Goal: Task Accomplishment & Management: Manage account settings

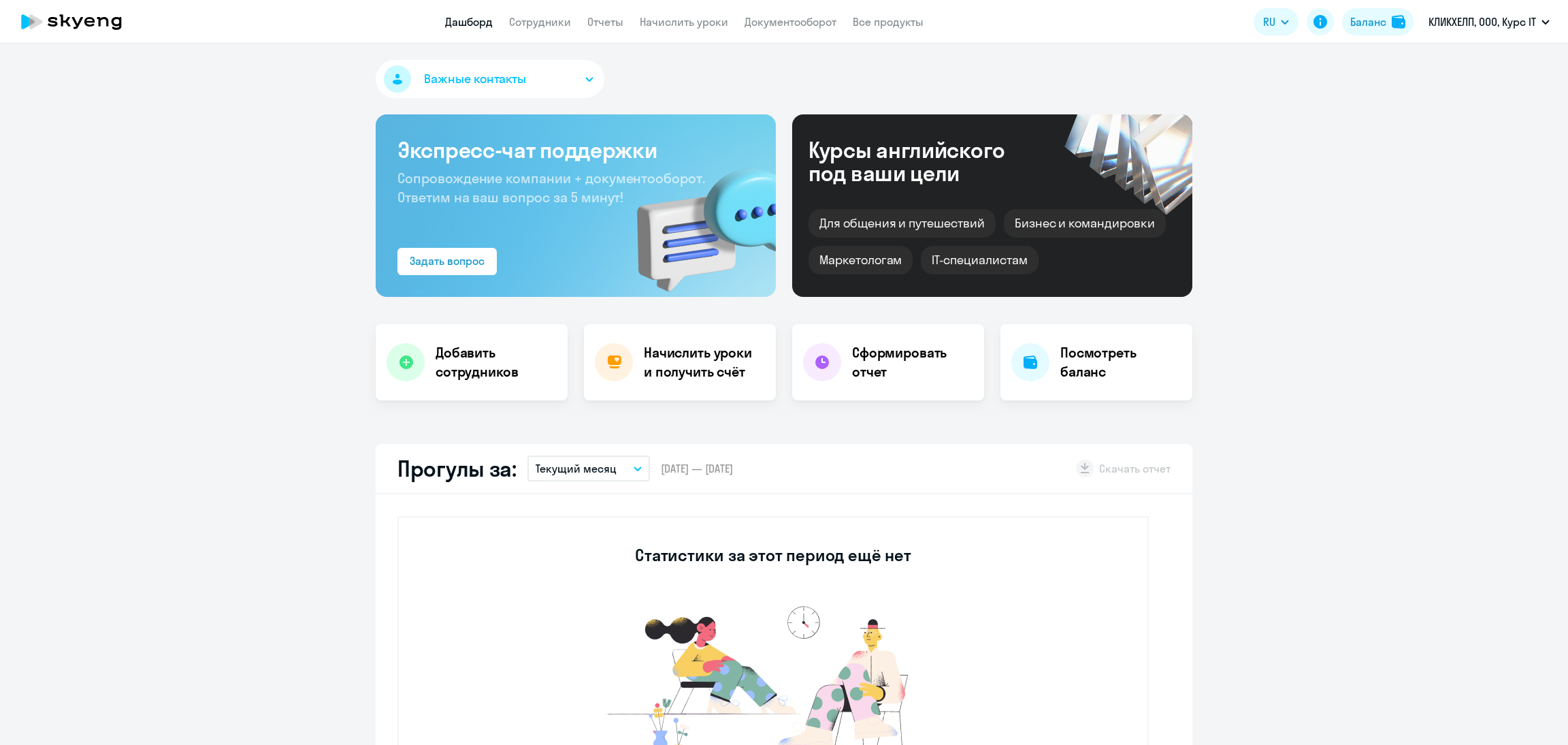
select select "30"
click at [552, 20] on link "Сотрудники" at bounding box center [540, 21] width 62 height 13
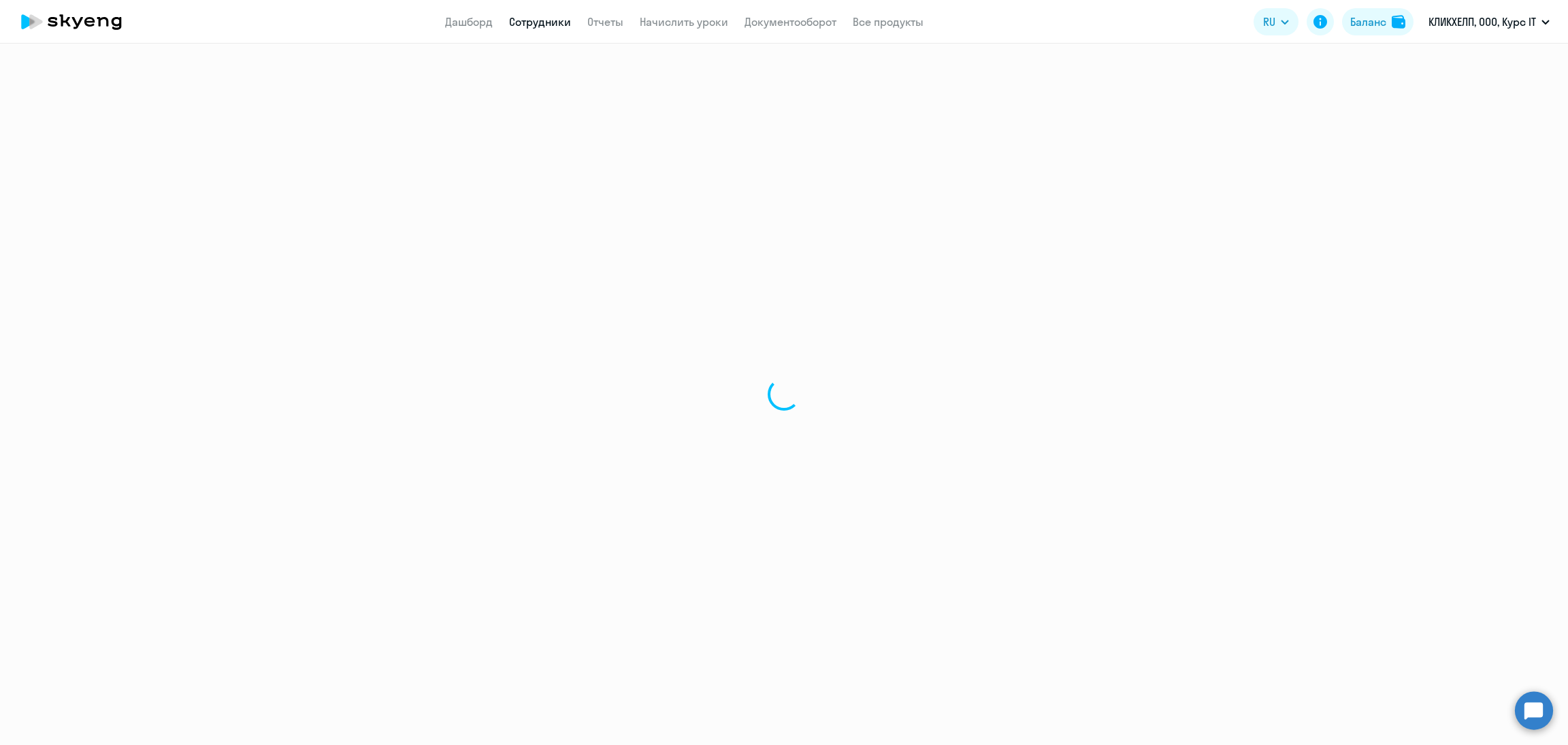
select select "30"
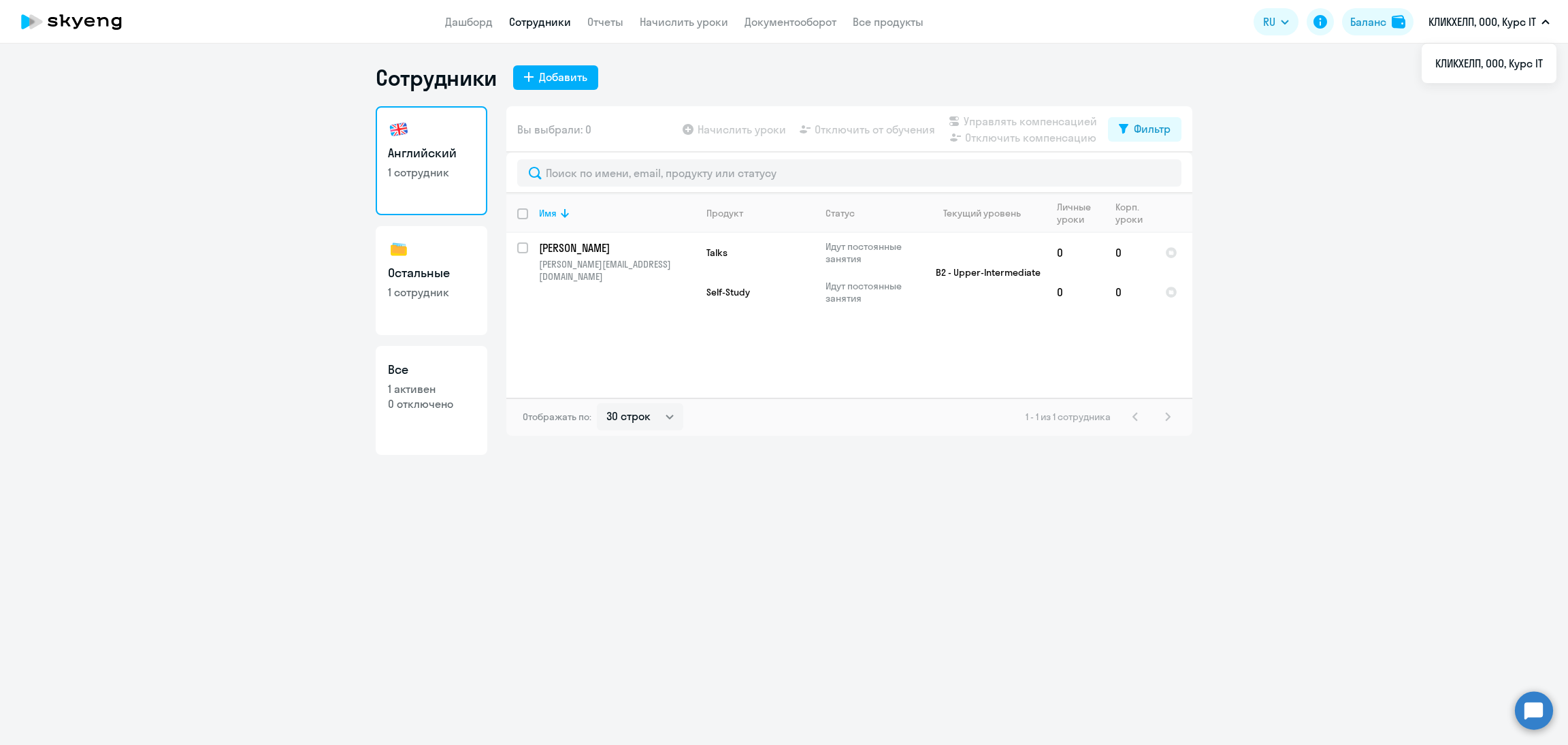
click at [431, 275] on h3 "Остальные" at bounding box center [431, 273] width 87 height 17
select select "30"
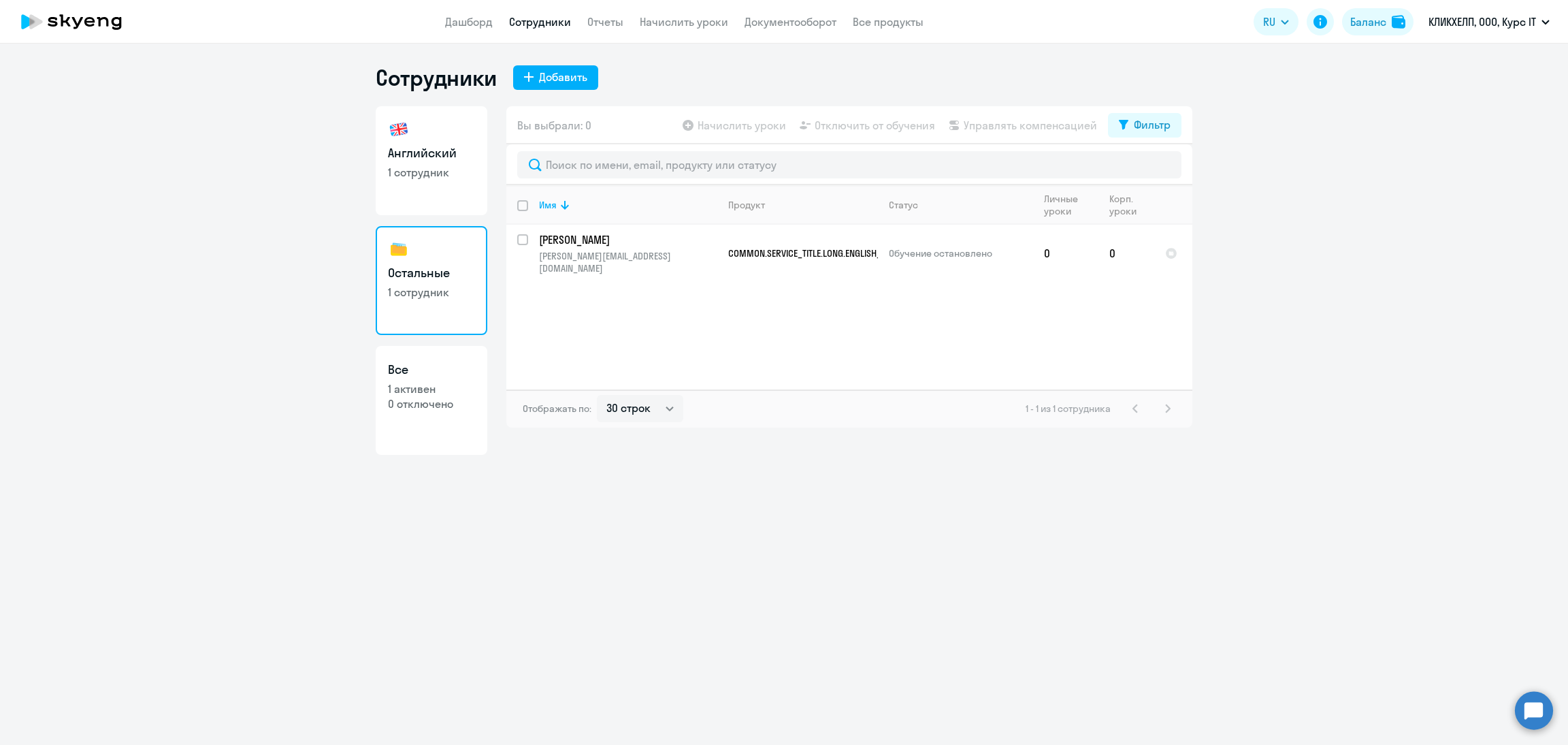
click at [370, 164] on ng-component "Сотрудники Добавить Английский 1 сотрудник Остальные 1 сотрудник Все 1 активен …" at bounding box center [784, 259] width 1568 height 391
click at [423, 174] on p "1 сотрудник" at bounding box center [431, 172] width 87 height 15
select select "30"
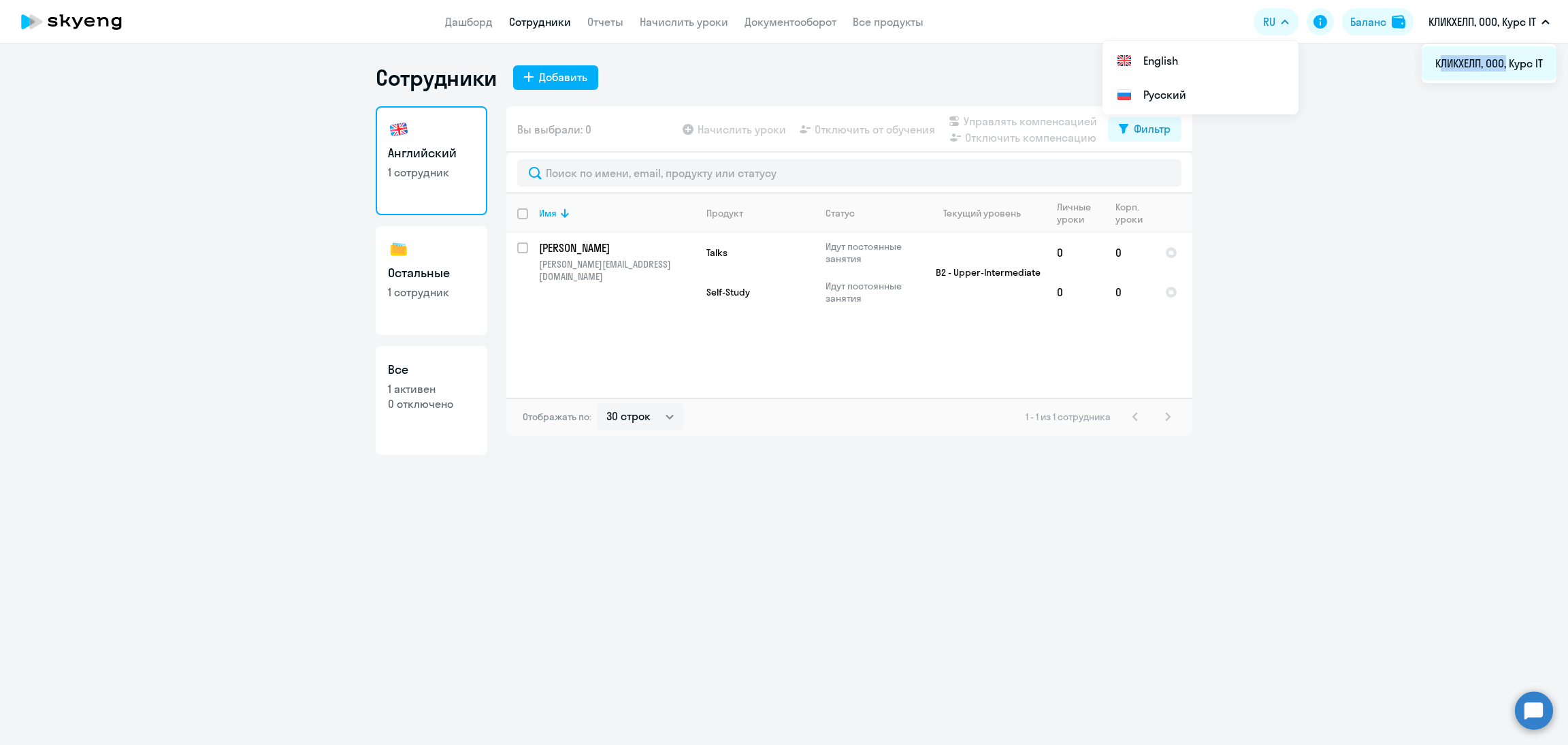
drag, startPoint x: 1433, startPoint y: 63, endPoint x: 1505, endPoint y: 67, distance: 72.1
click at [1505, 67] on li "КЛИКХЕЛП, ООО, Курс IT" at bounding box center [1489, 63] width 135 height 34
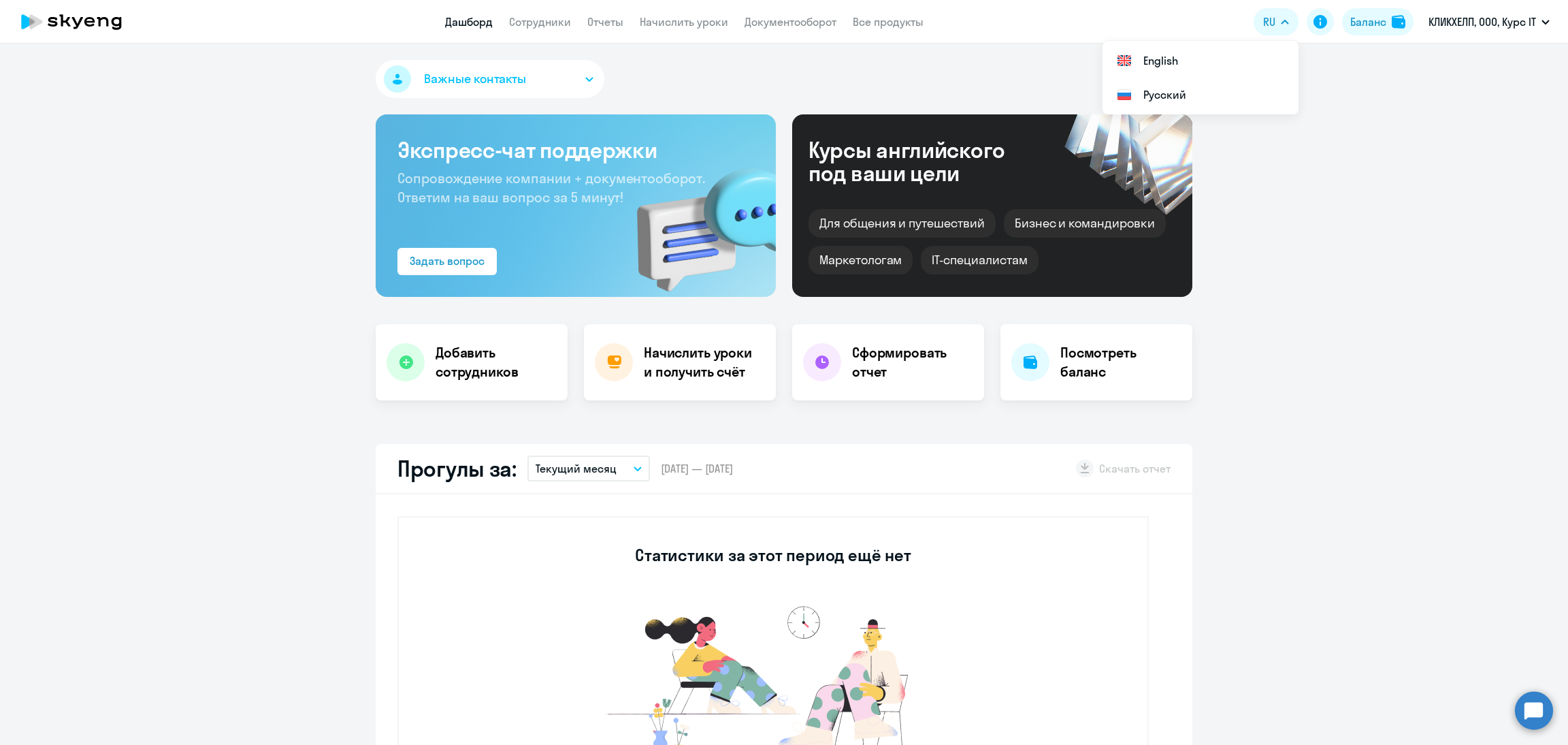
select select "30"
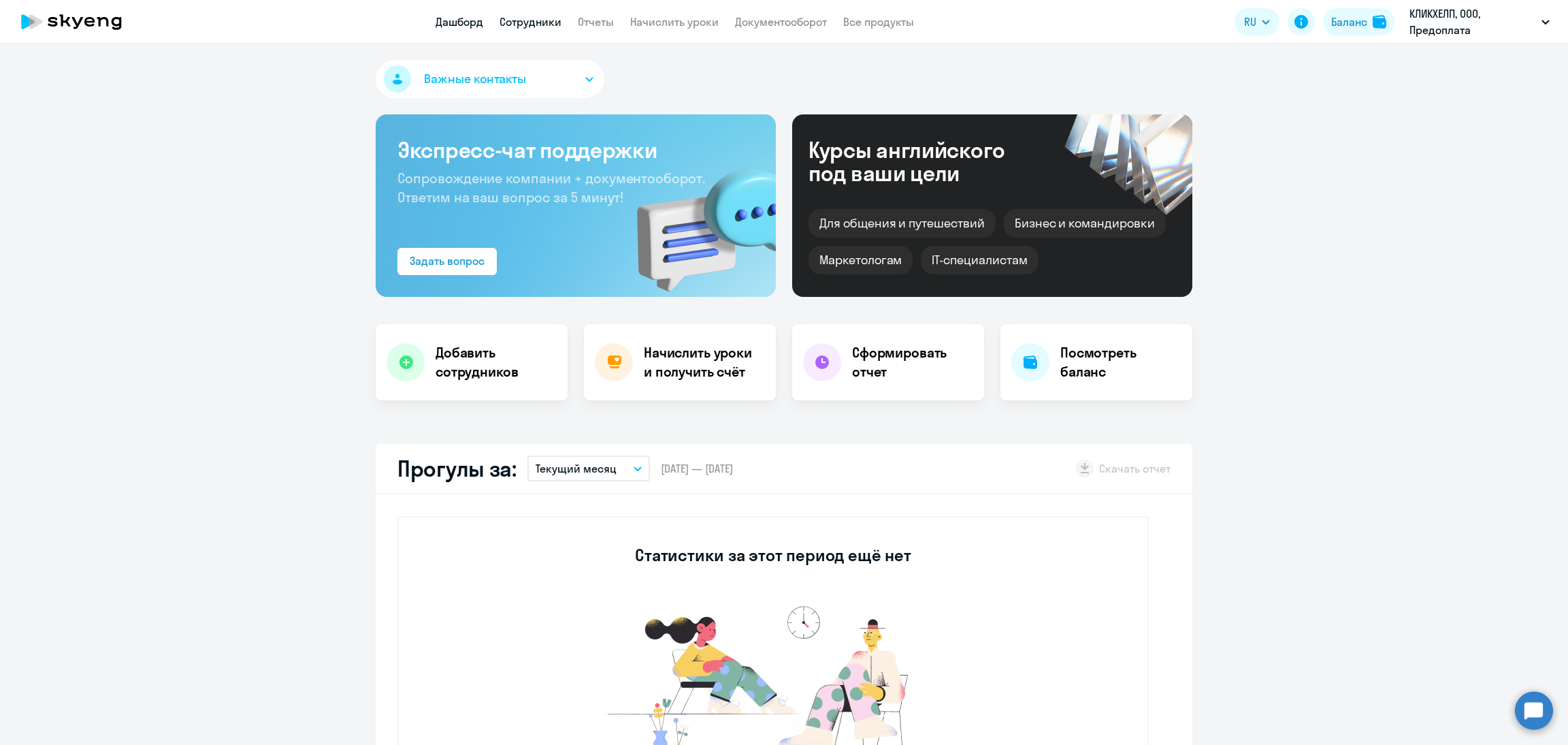
click at [511, 20] on link "Сотрудники" at bounding box center [531, 21] width 62 height 13
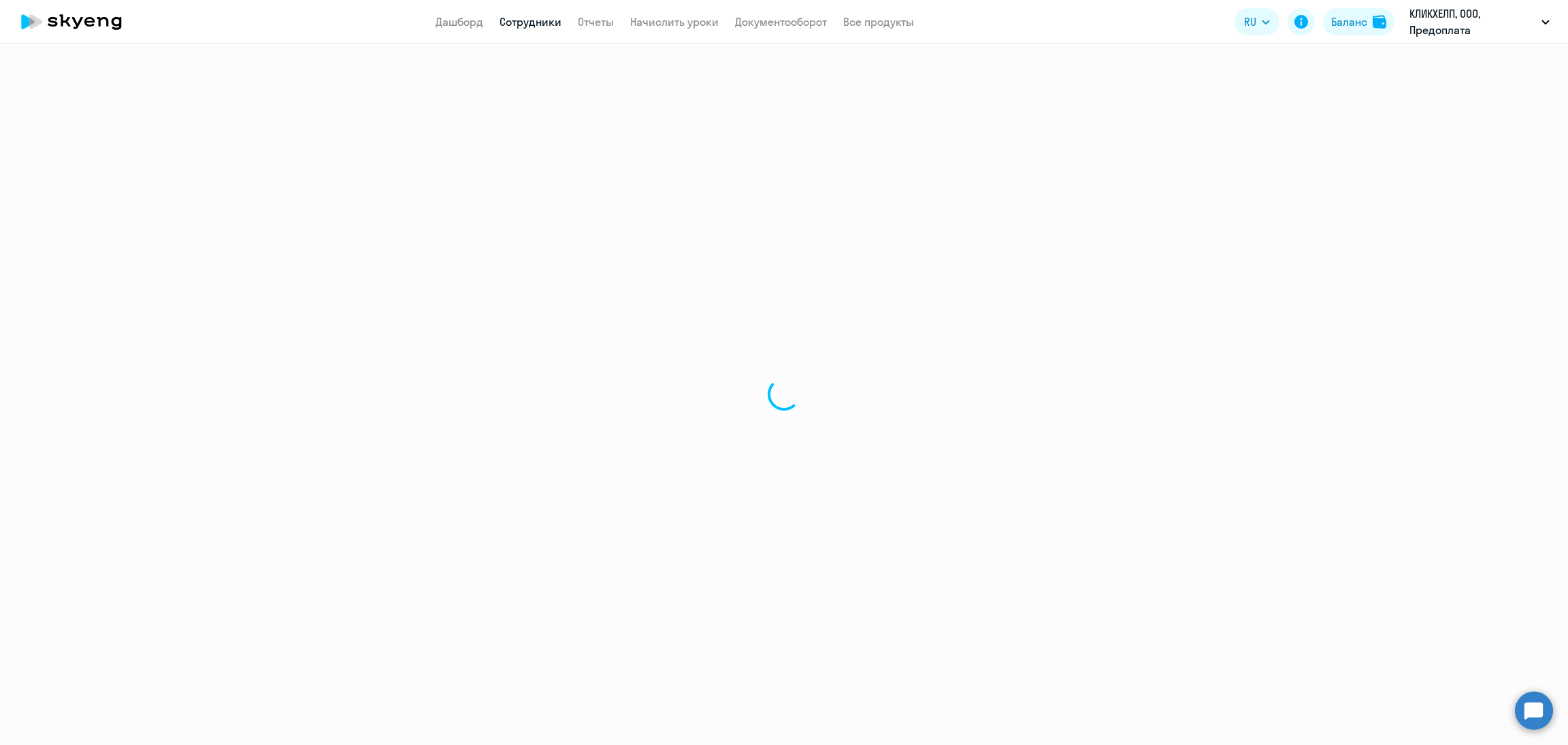
select select "30"
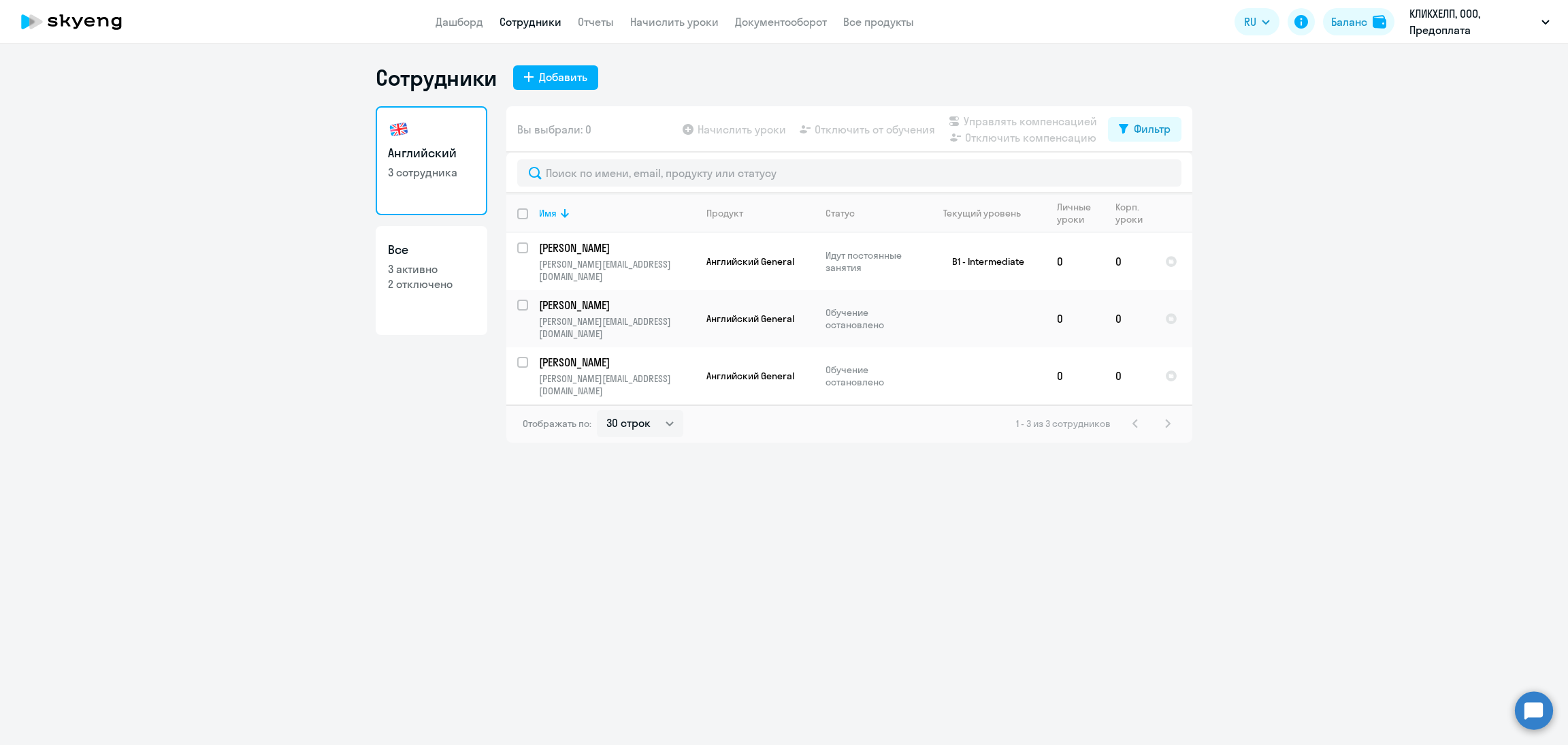
click at [431, 259] on link "Все 3 активно 2 отключено" at bounding box center [431, 280] width 112 height 109
select select "30"
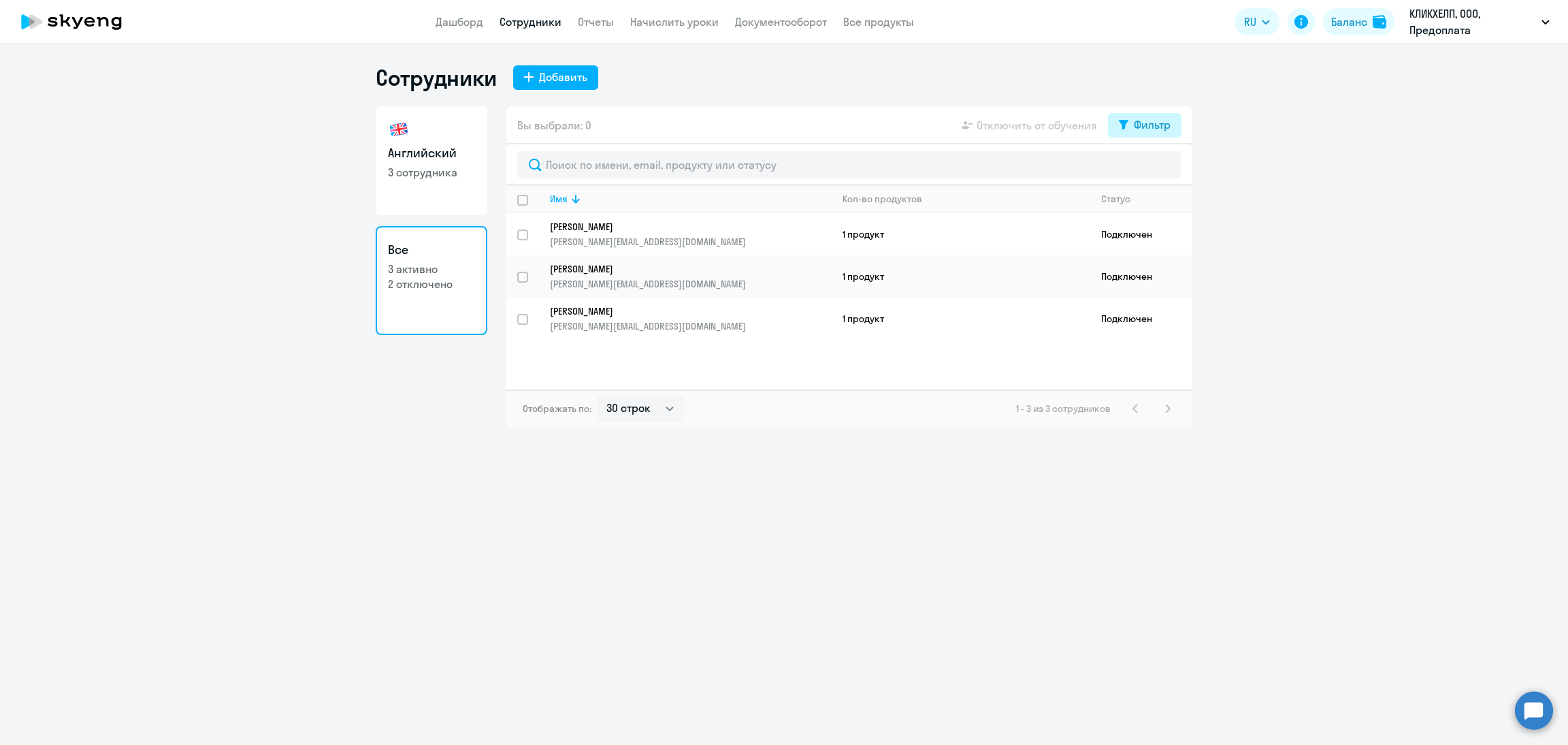
click at [1148, 127] on div "Фильтр" at bounding box center [1152, 124] width 37 height 17
click at [1160, 159] on div "Показать отключенных от обучения" at bounding box center [1072, 172] width 219 height 57
click at [1163, 172] on span at bounding box center [1159, 169] width 23 height 13
click at [1148, 169] on input "checkbox" at bounding box center [1147, 169] width 1 height 1
checkbox input "true"
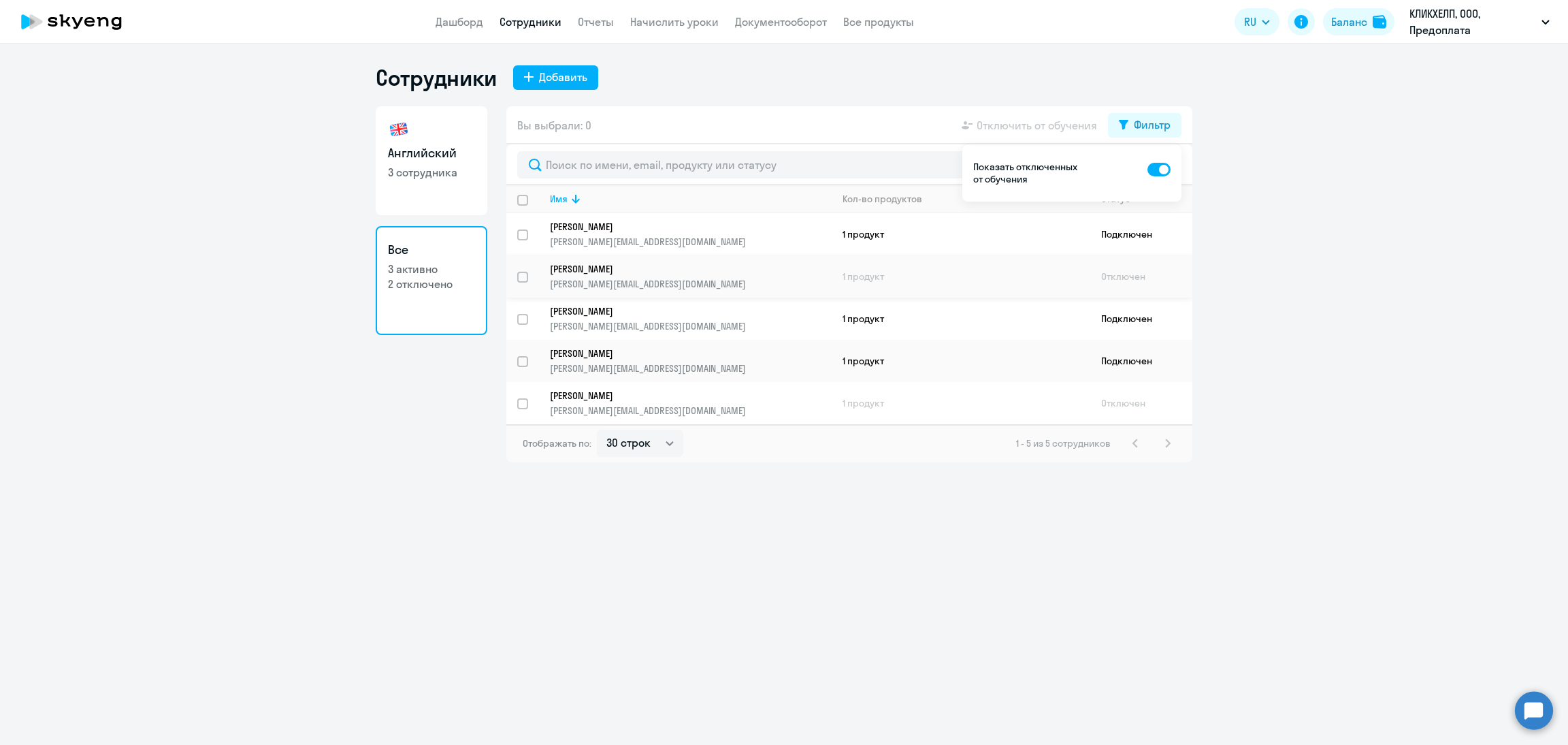
click at [750, 275] on link "Колосова Юлия julia.kolosova@smartbear.com" at bounding box center [690, 276] width 281 height 28
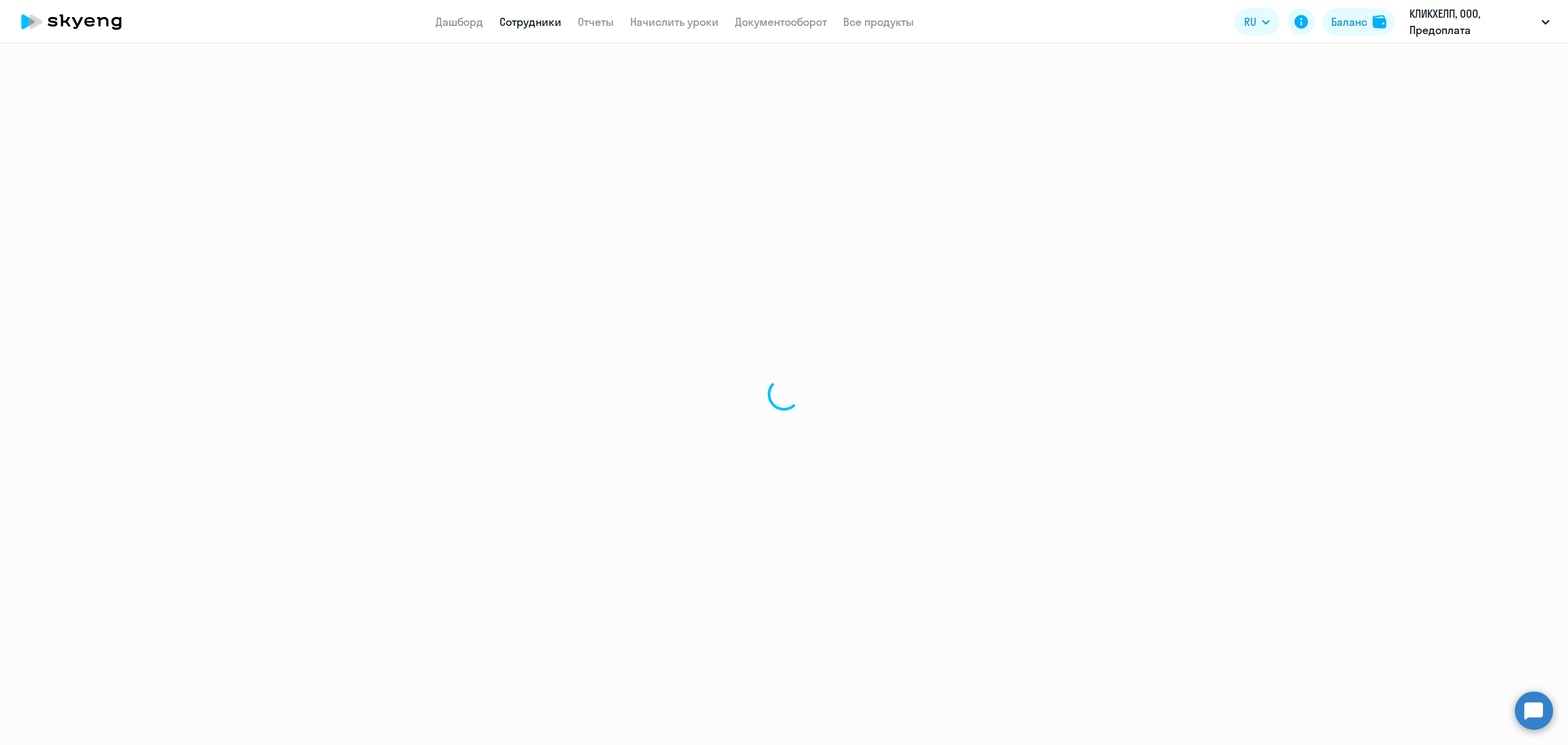
select select "english"
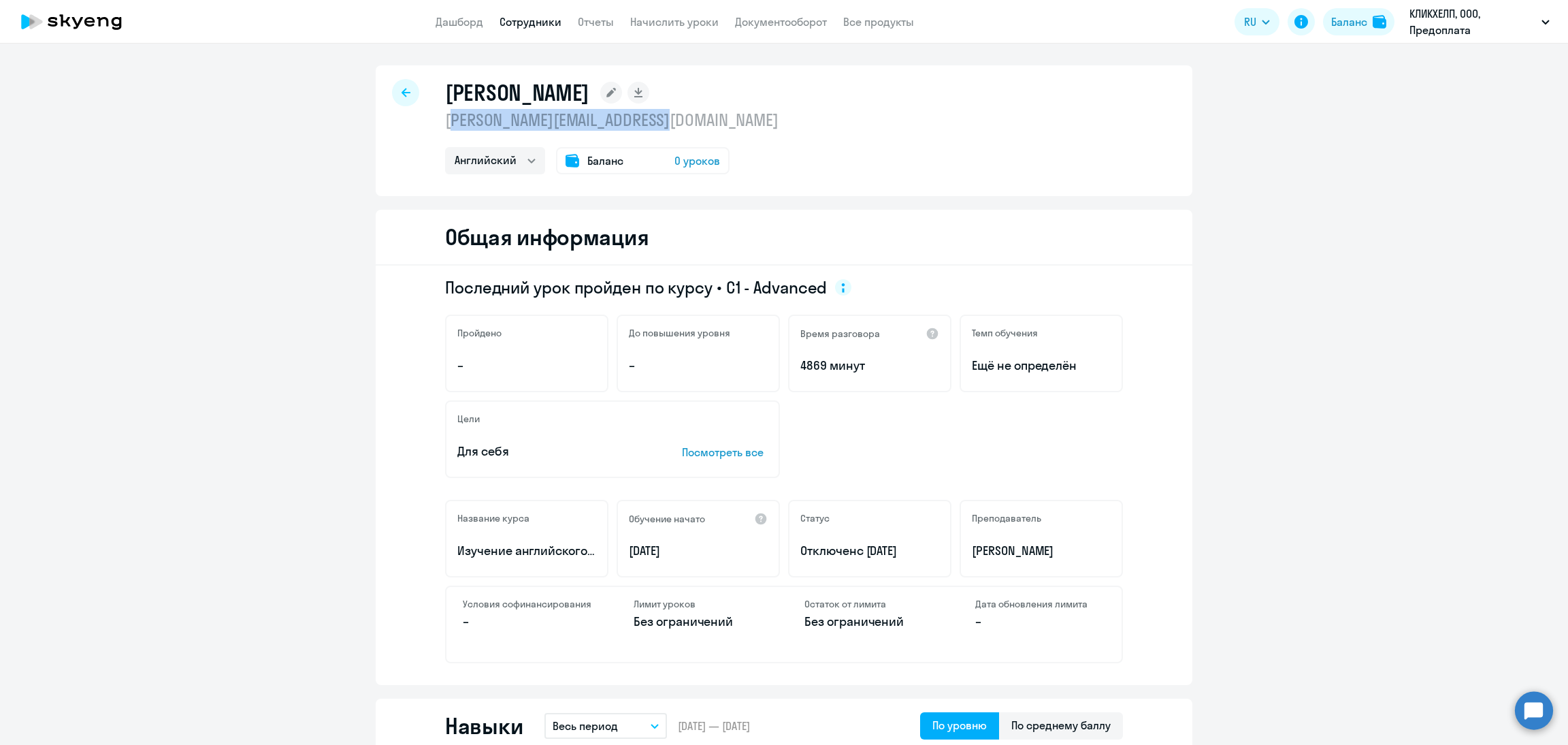
drag, startPoint x: 667, startPoint y: 120, endPoint x: 439, endPoint y: 118, distance: 228.0
click at [446, 118] on p "julia.kolosova@smartbear.com" at bounding box center [612, 120] width 334 height 22
drag, startPoint x: 443, startPoint y: 124, endPoint x: 719, endPoint y: 139, distance: 276.4
click at [719, 139] on div "Колосова Юлия julia.kolosova@smartbear.com Английский Баланс 0 уроков" at bounding box center [784, 131] width 817 height 131
click at [668, 119] on p "julia.kolosova@smartbear.com" at bounding box center [612, 120] width 334 height 22
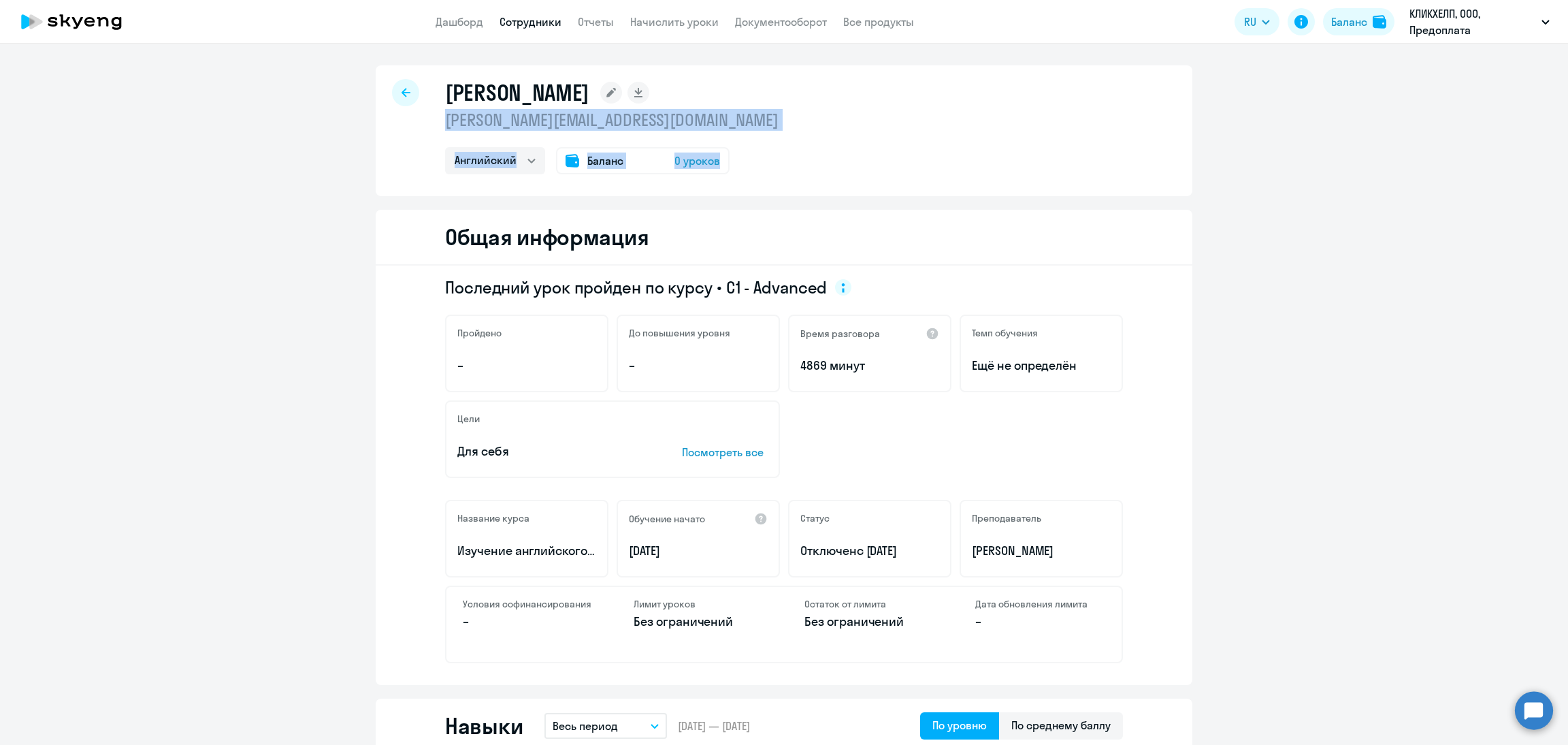
click at [668, 118] on p "julia.kolosova@smartbear.com" at bounding box center [612, 120] width 334 height 22
click at [664, 118] on p "julia.kolosova@smartbear.com" at bounding box center [612, 120] width 334 height 22
drag, startPoint x: 664, startPoint y: 118, endPoint x: 426, endPoint y: 124, distance: 238.1
click at [426, 124] on div "Колосова Юлия julia.kolosova@smartbear.com Английский Баланс 0 уроков" at bounding box center [784, 131] width 817 height 131
copy p "julia.kolosova@smartbear.com"
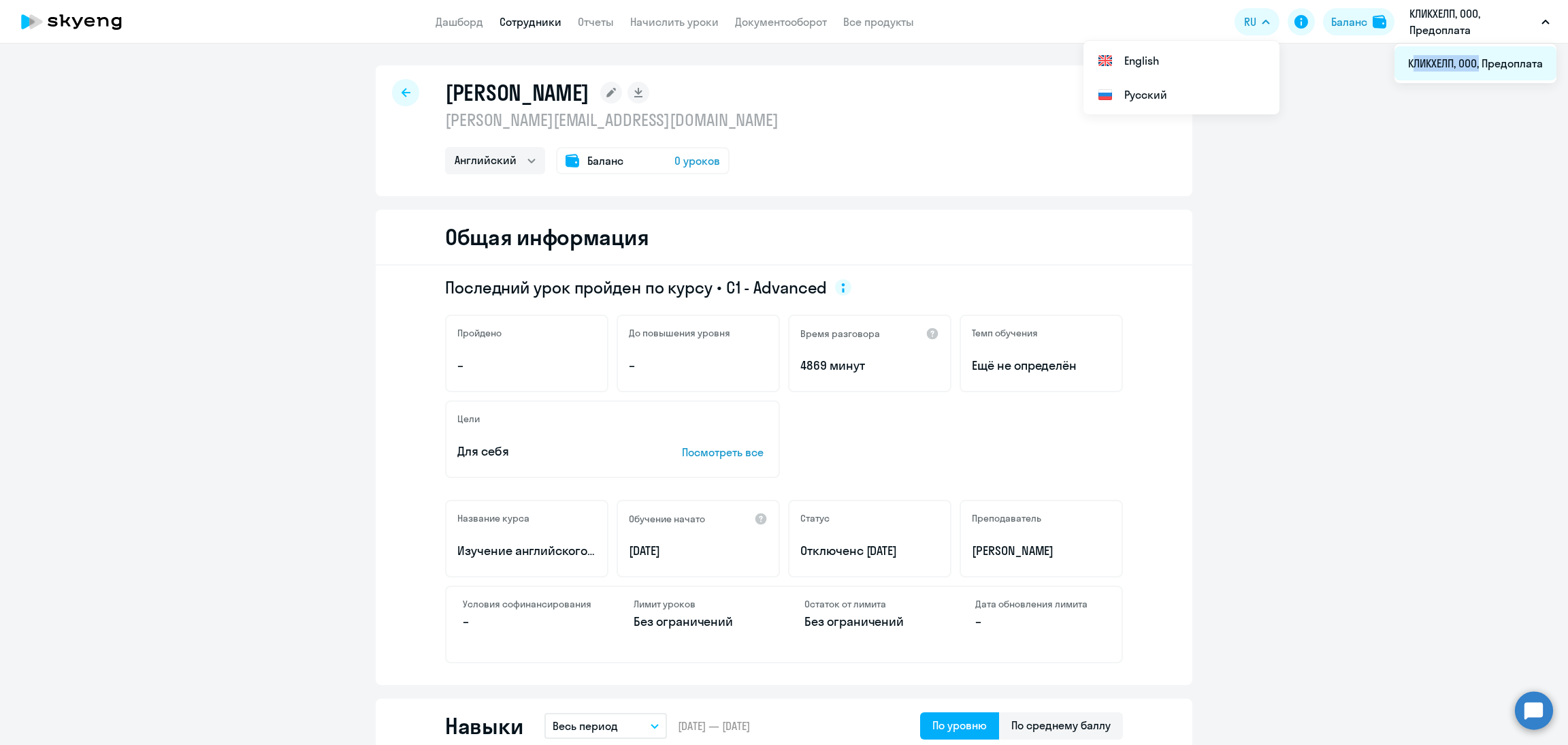
drag, startPoint x: 1406, startPoint y: 61, endPoint x: 1476, endPoint y: 67, distance: 70.3
click at [1476, 67] on li "КЛИКХЕЛП, ООО, Предоплата" at bounding box center [1476, 63] width 162 height 34
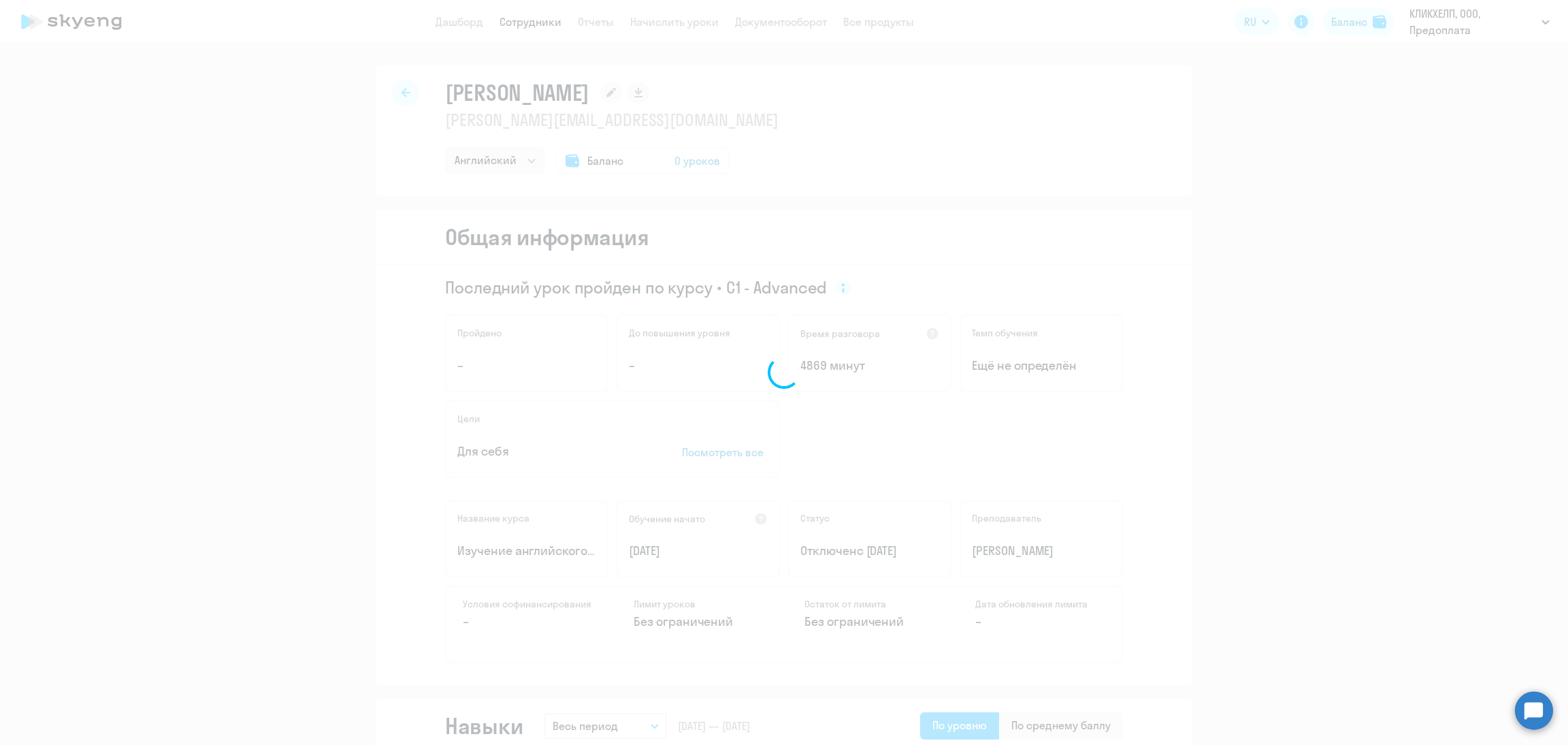
copy span "КЛИКХЕЛП, ООО"
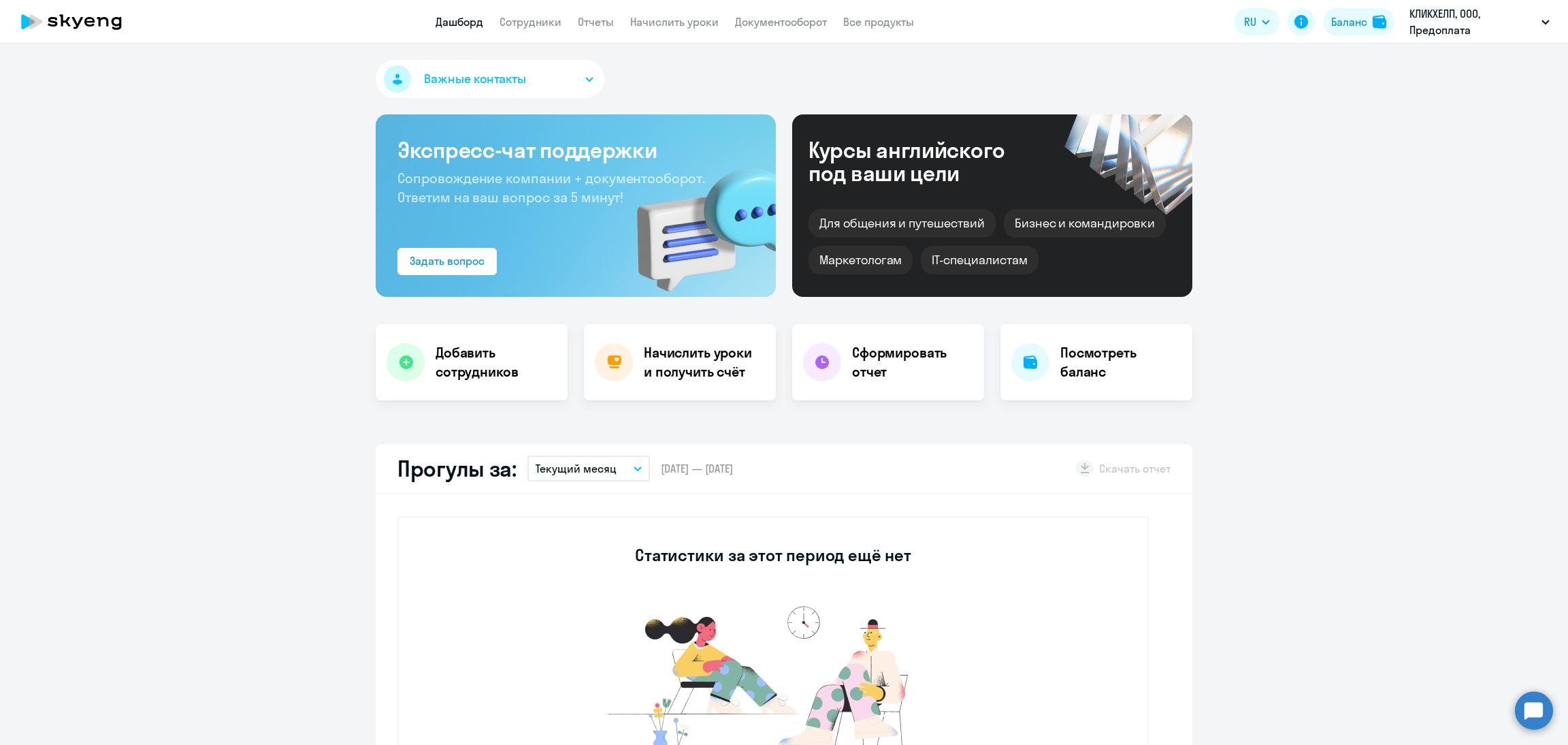
select select "30"
click at [534, 24] on link "Сотрудники" at bounding box center [531, 21] width 62 height 13
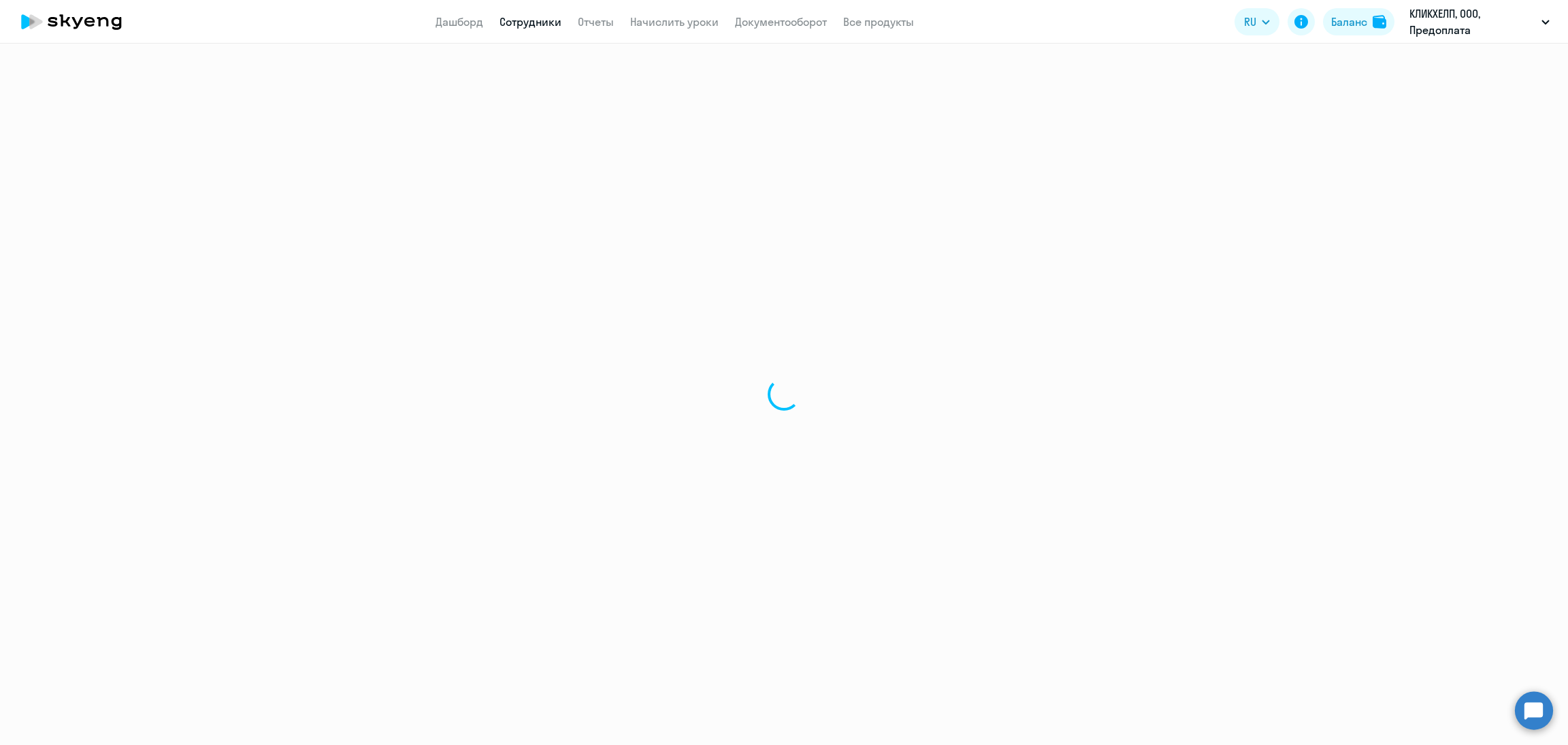
select select "30"
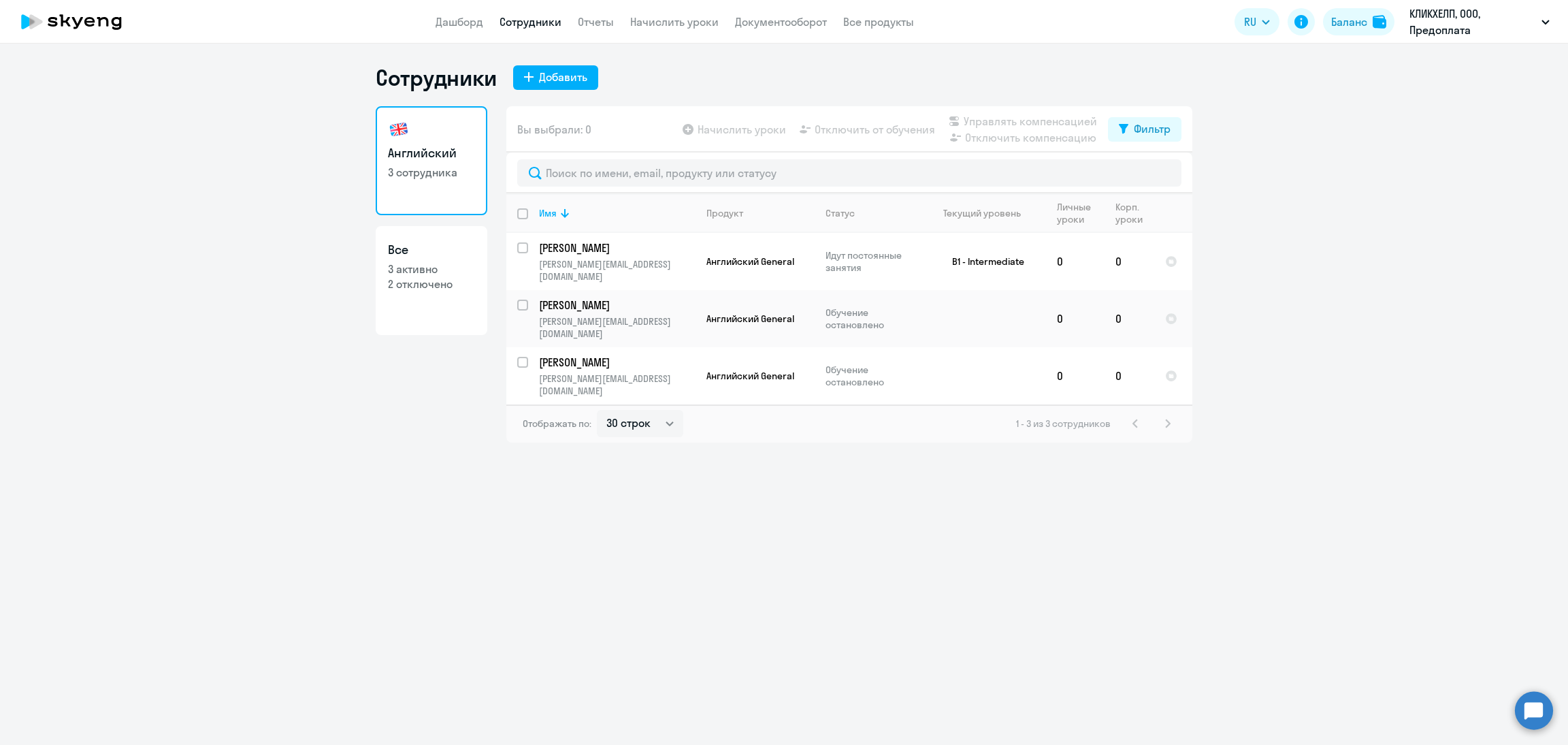
click at [1128, 116] on div "Вы выбрали: 0 Начислить уроки Отключить от обучения Управлять компенсацией Откл…" at bounding box center [849, 129] width 686 height 46
drag, startPoint x: 1114, startPoint y: 113, endPoint x: 1121, endPoint y: 122, distance: 11.4
click at [1116, 113] on div "Вы выбрали: 0 Начислить уроки Отключить от обучения Управлять компенсацией Откл…" at bounding box center [849, 129] width 686 height 46
click at [1141, 135] on div "Фильтр" at bounding box center [1152, 128] width 37 height 17
click at [1161, 174] on span at bounding box center [1159, 173] width 23 height 13
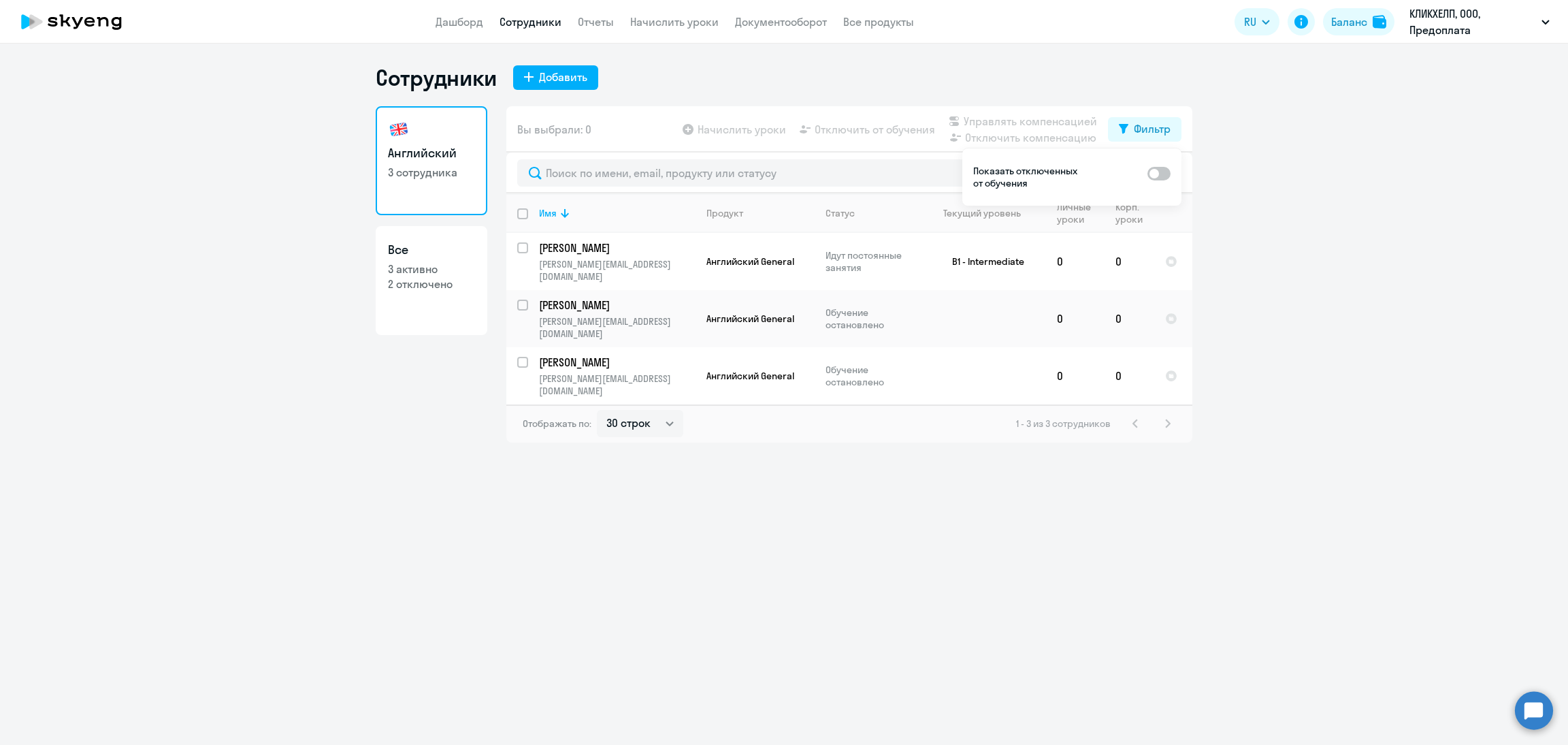
click at [1148, 173] on input "checkbox" at bounding box center [1147, 172] width 1 height 1
checkbox input "true"
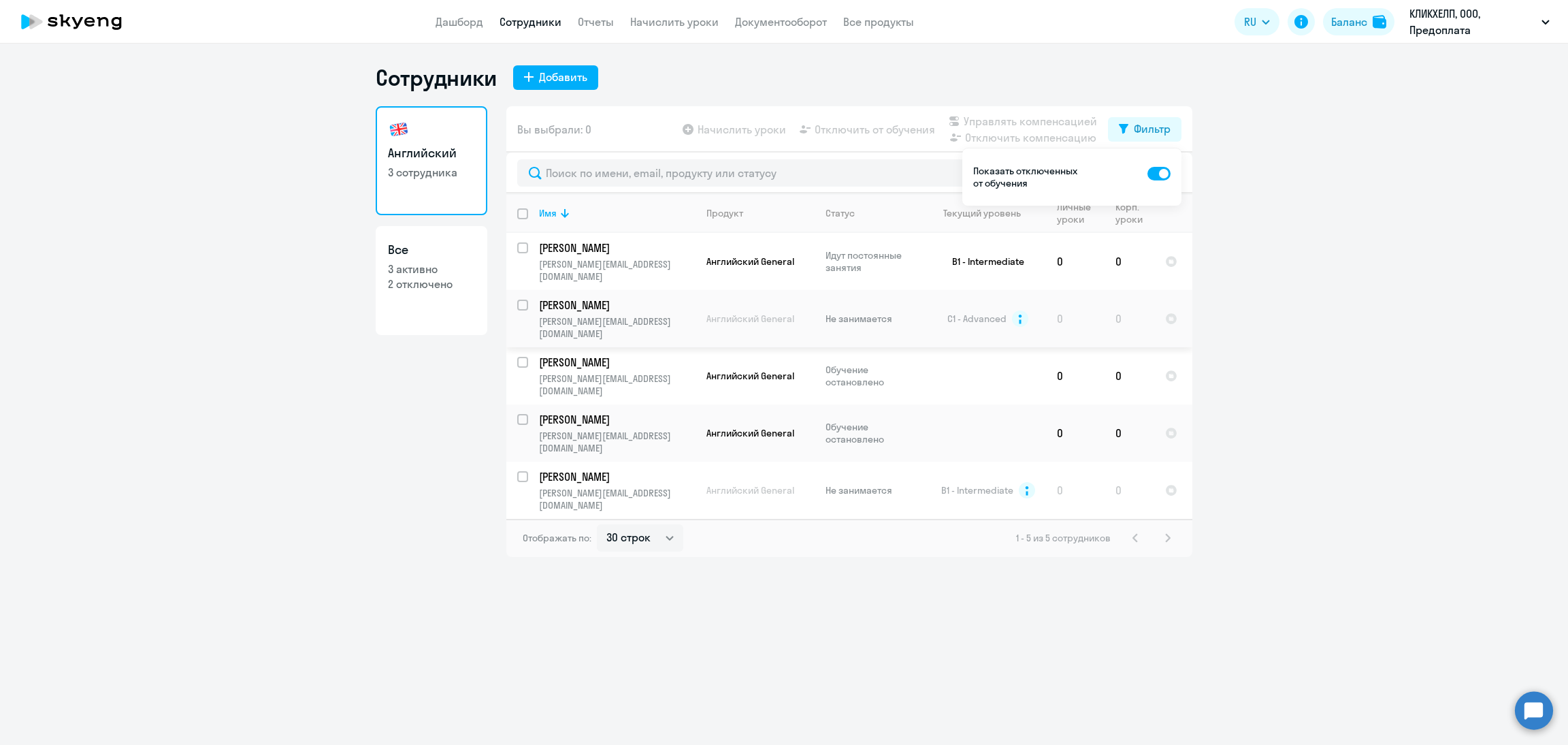
click at [646, 300] on p "Колосова Юлия" at bounding box center [616, 305] width 153 height 15
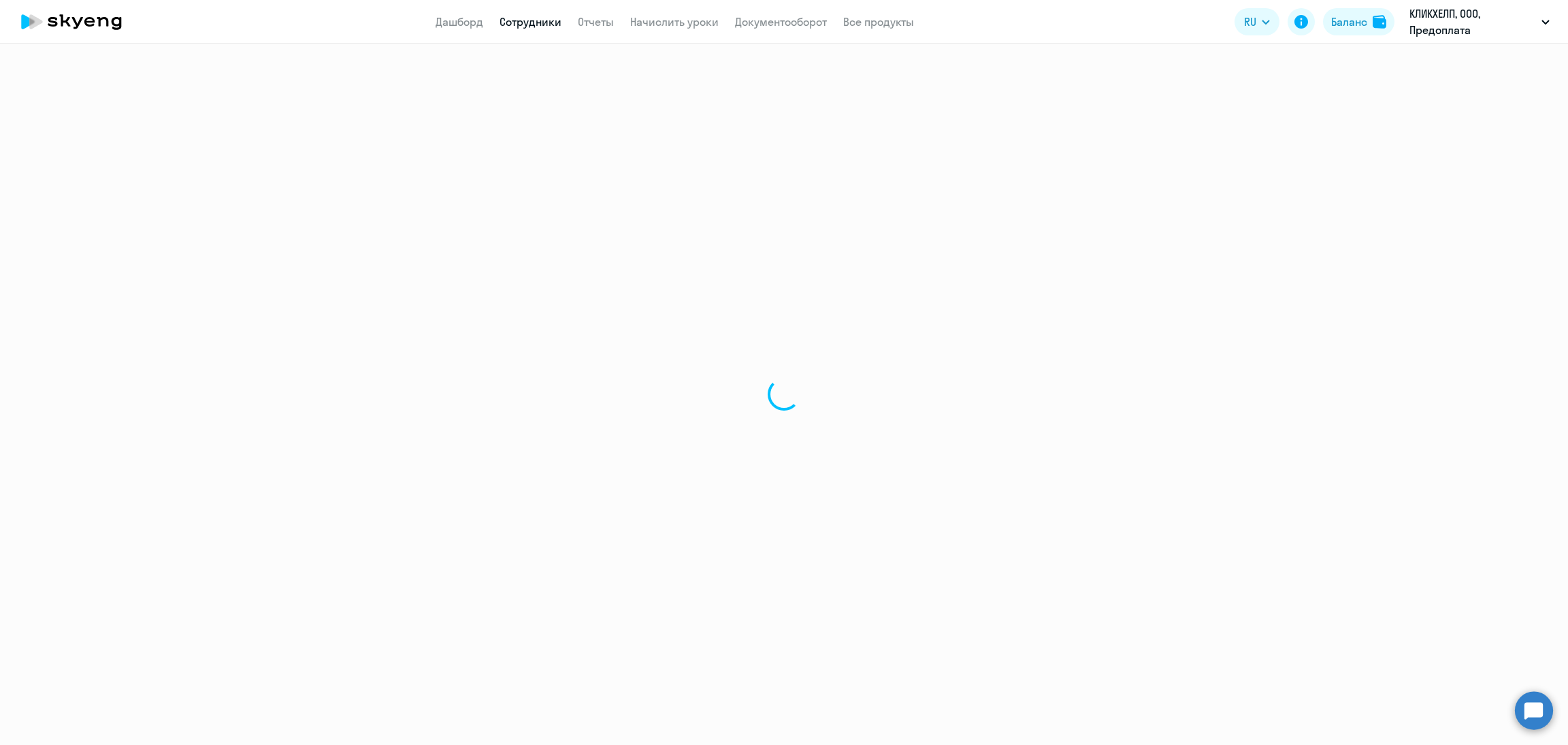
select select "english"
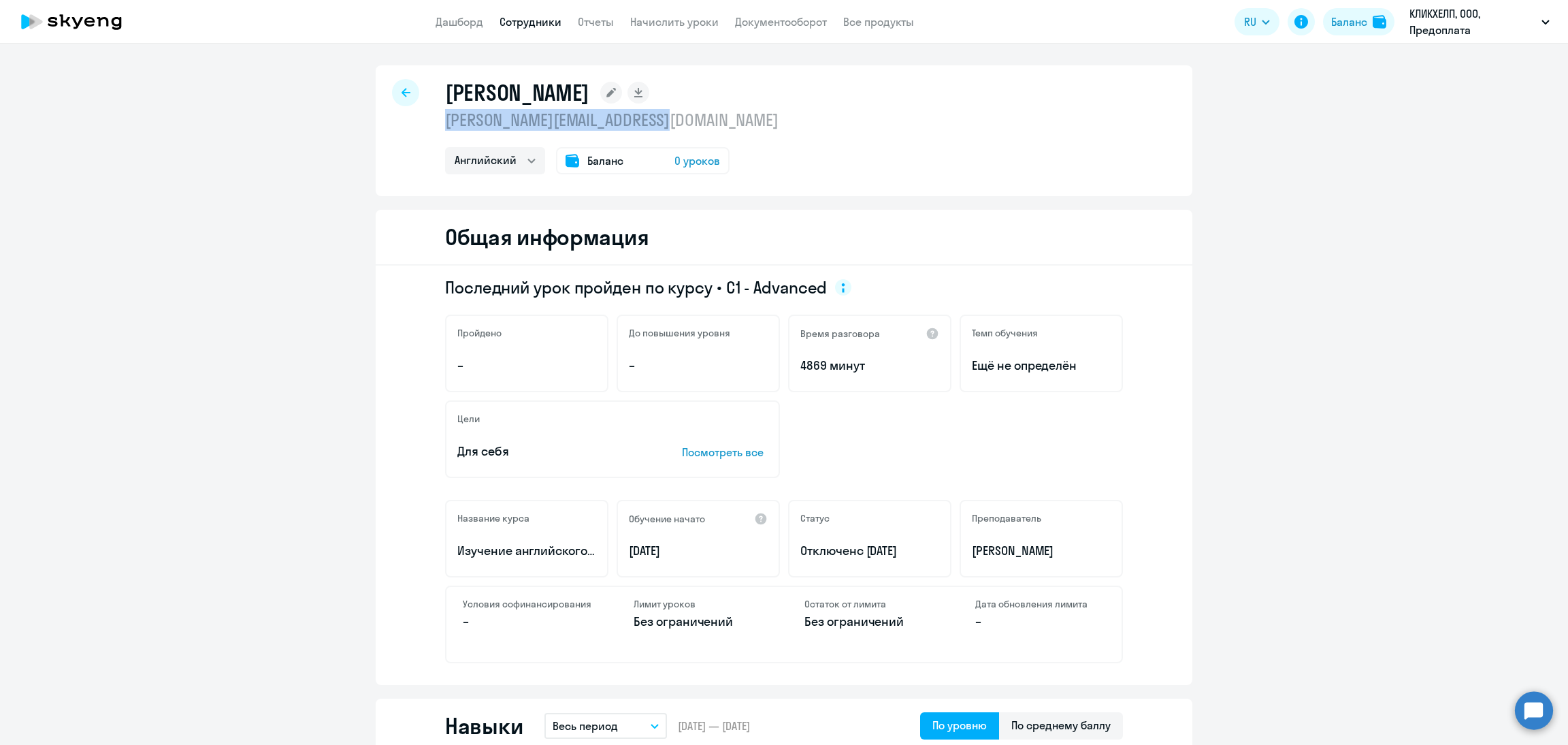
drag, startPoint x: 682, startPoint y: 120, endPoint x: 431, endPoint y: 128, distance: 251.1
click at [431, 128] on div "Колосова Юлия julia.kolosova@smartbear.com Английский Баланс 0 уроков" at bounding box center [784, 131] width 817 height 131
copy p "julia.kolosova@smartbear.com"
drag, startPoint x: 1408, startPoint y: 63, endPoint x: 1477, endPoint y: 70, distance: 69.4
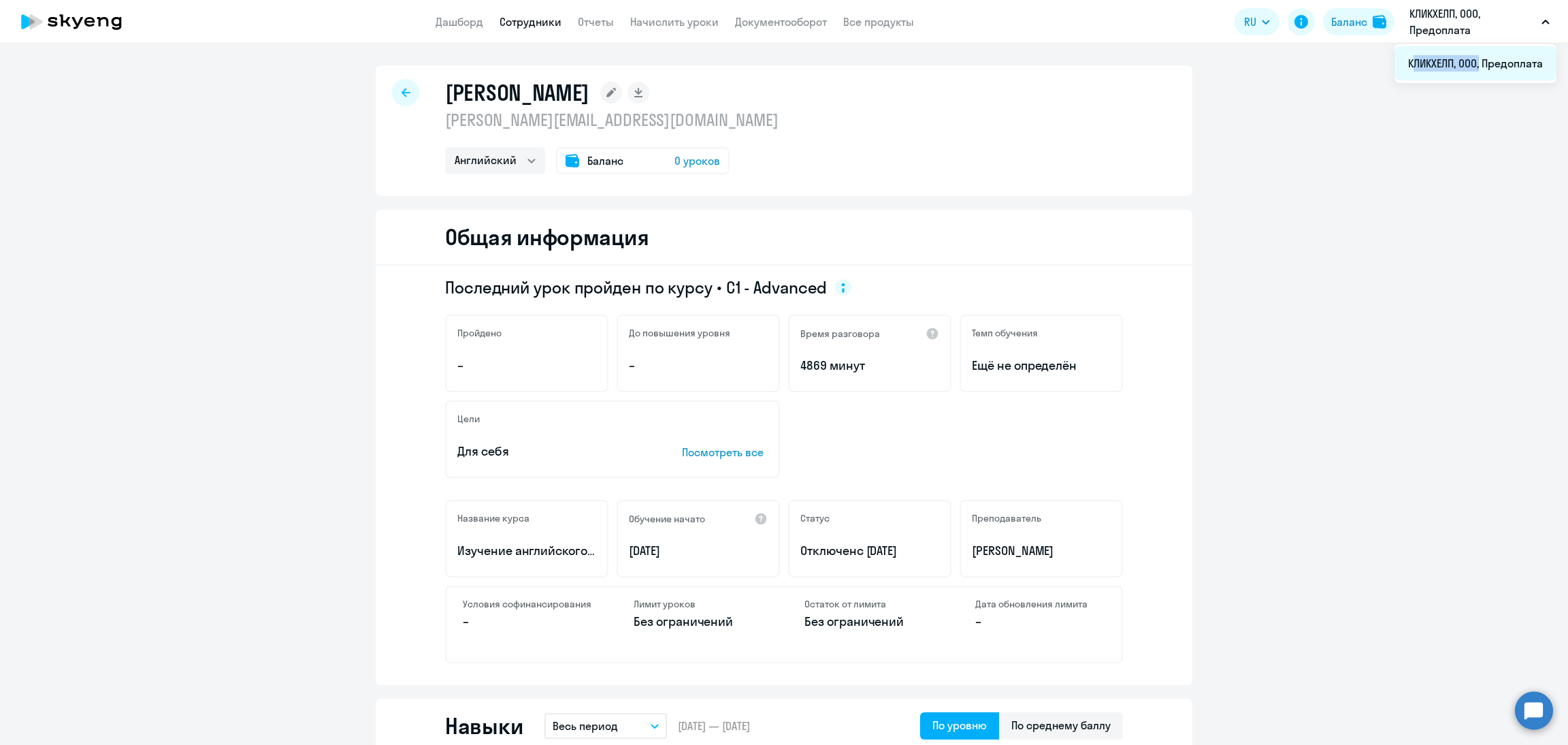
click at [1477, 70] on li "КЛИКХЕЛП, ООО, Предоплата" at bounding box center [1476, 63] width 162 height 34
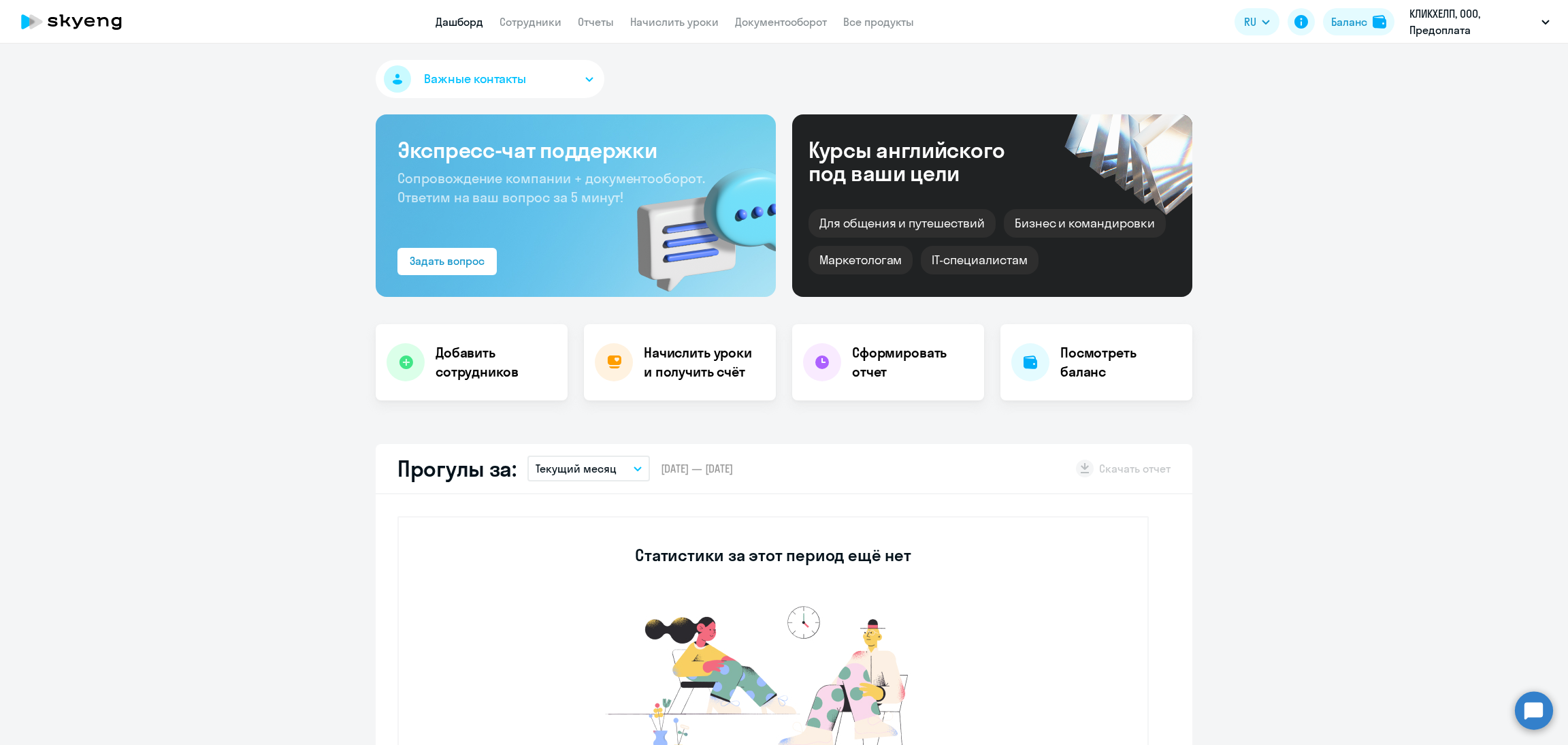
select select "30"
click at [522, 17] on link "Сотрудники" at bounding box center [531, 21] width 62 height 13
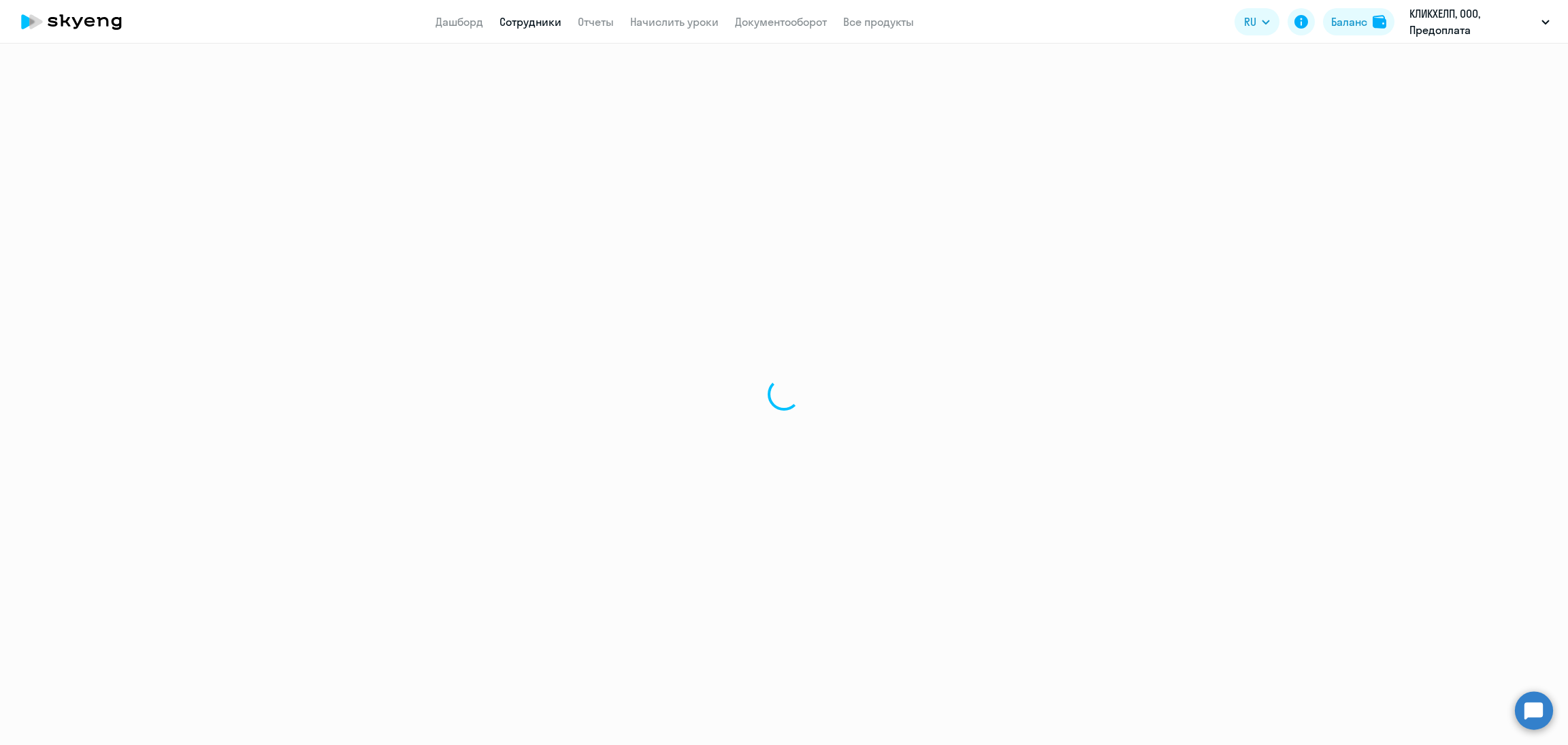
select select "30"
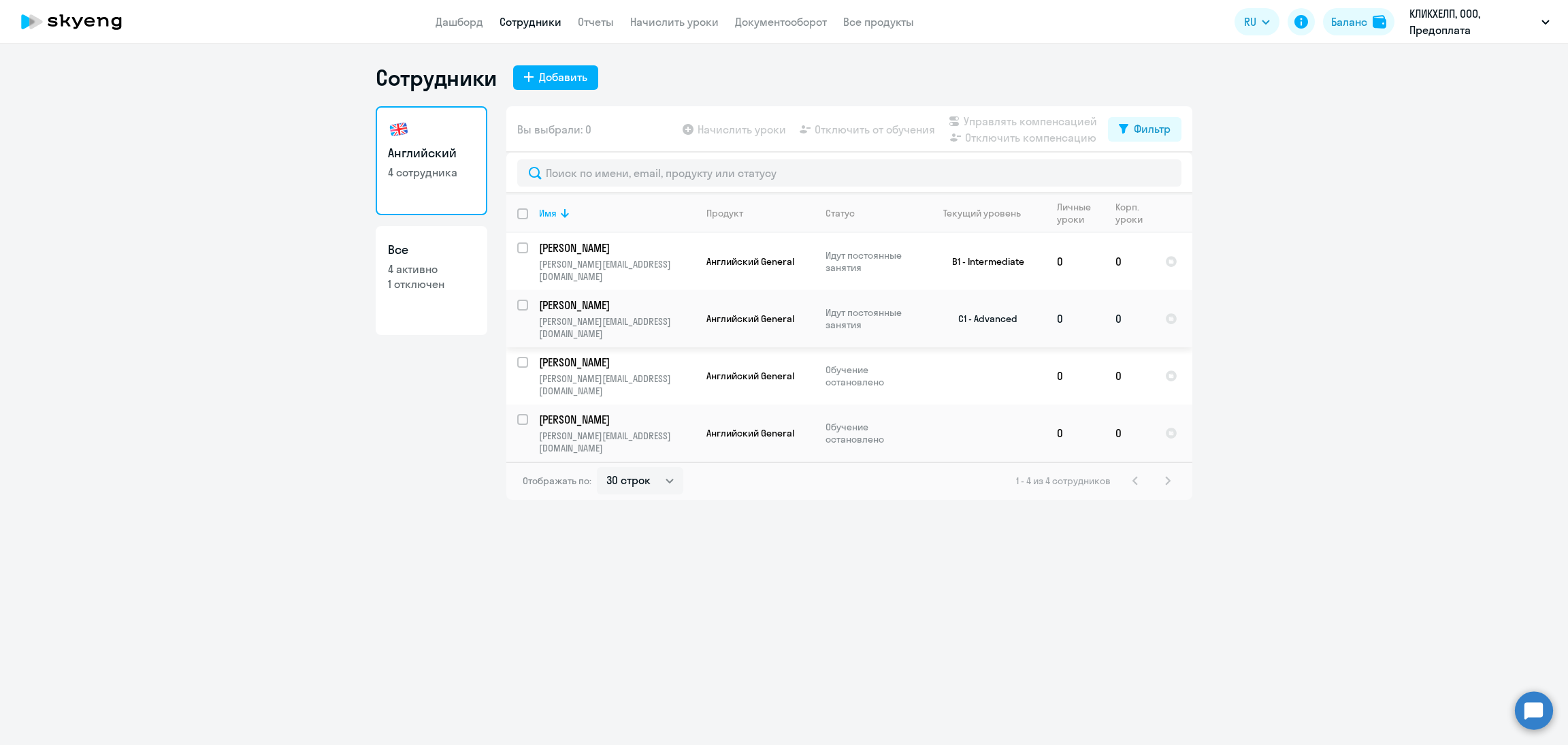
click at [627, 315] on p "julia.kolosova@smartbear.com" at bounding box center [617, 327] width 156 height 24
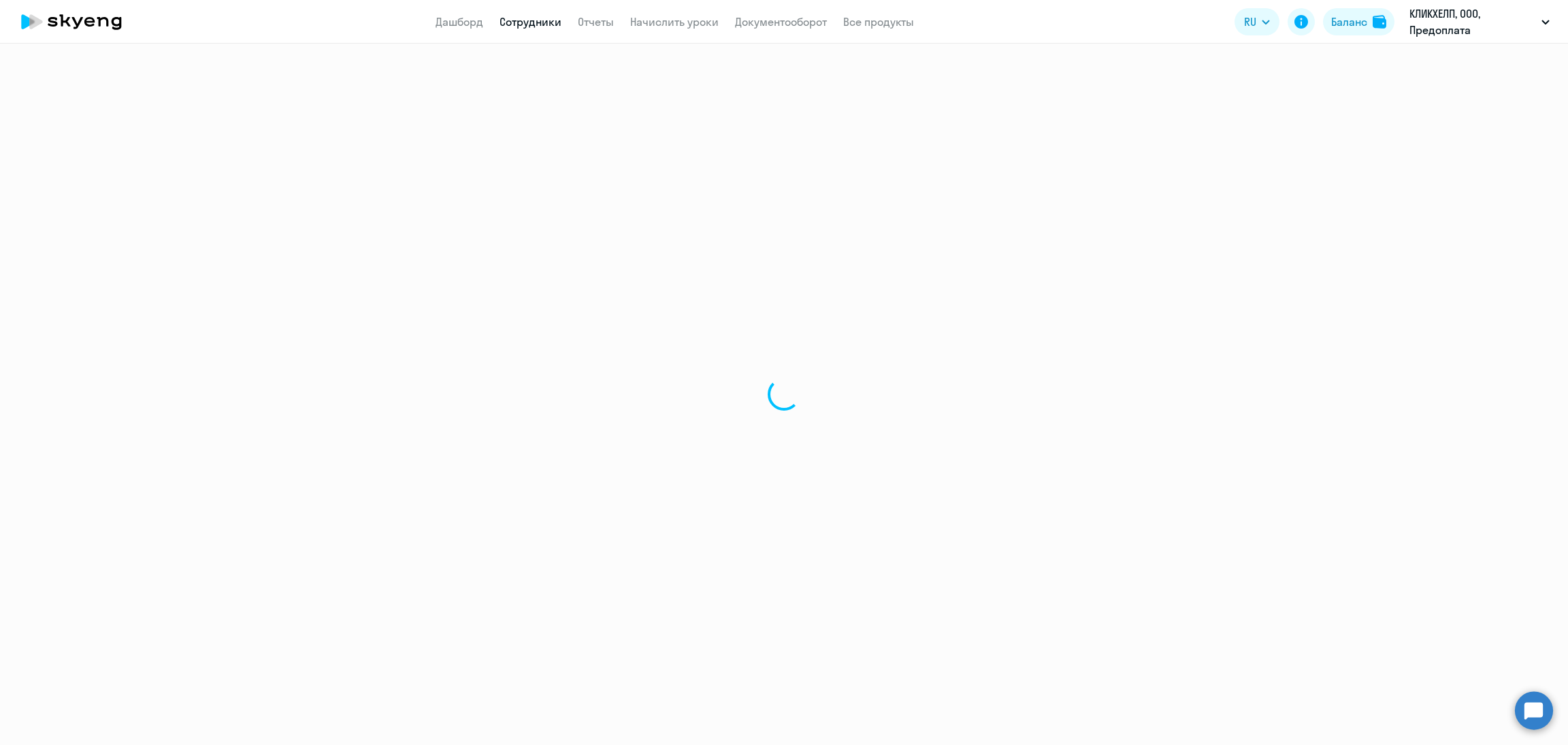
select select "english"
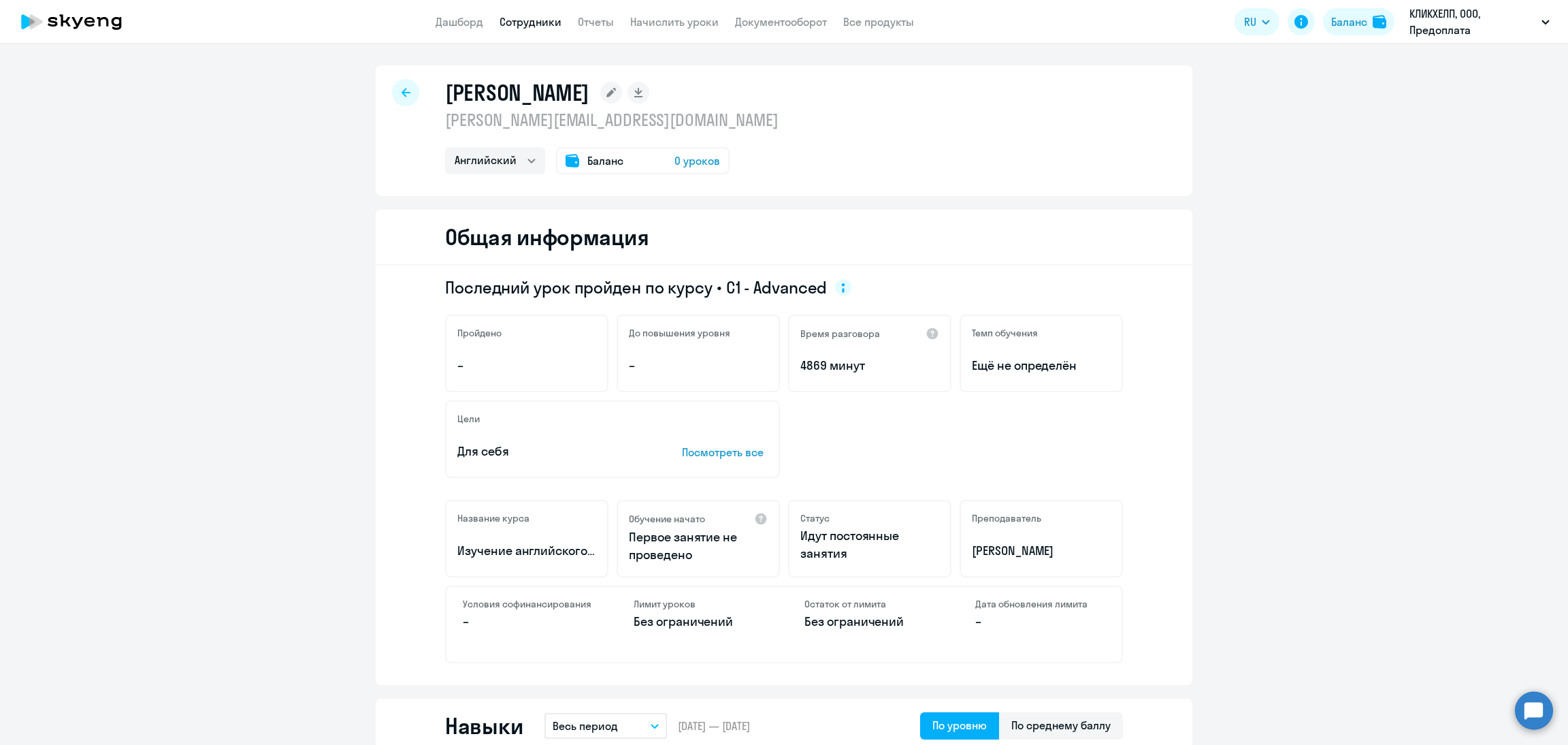
click at [652, 161] on div "Баланс 0 уроков" at bounding box center [643, 161] width 174 height 28
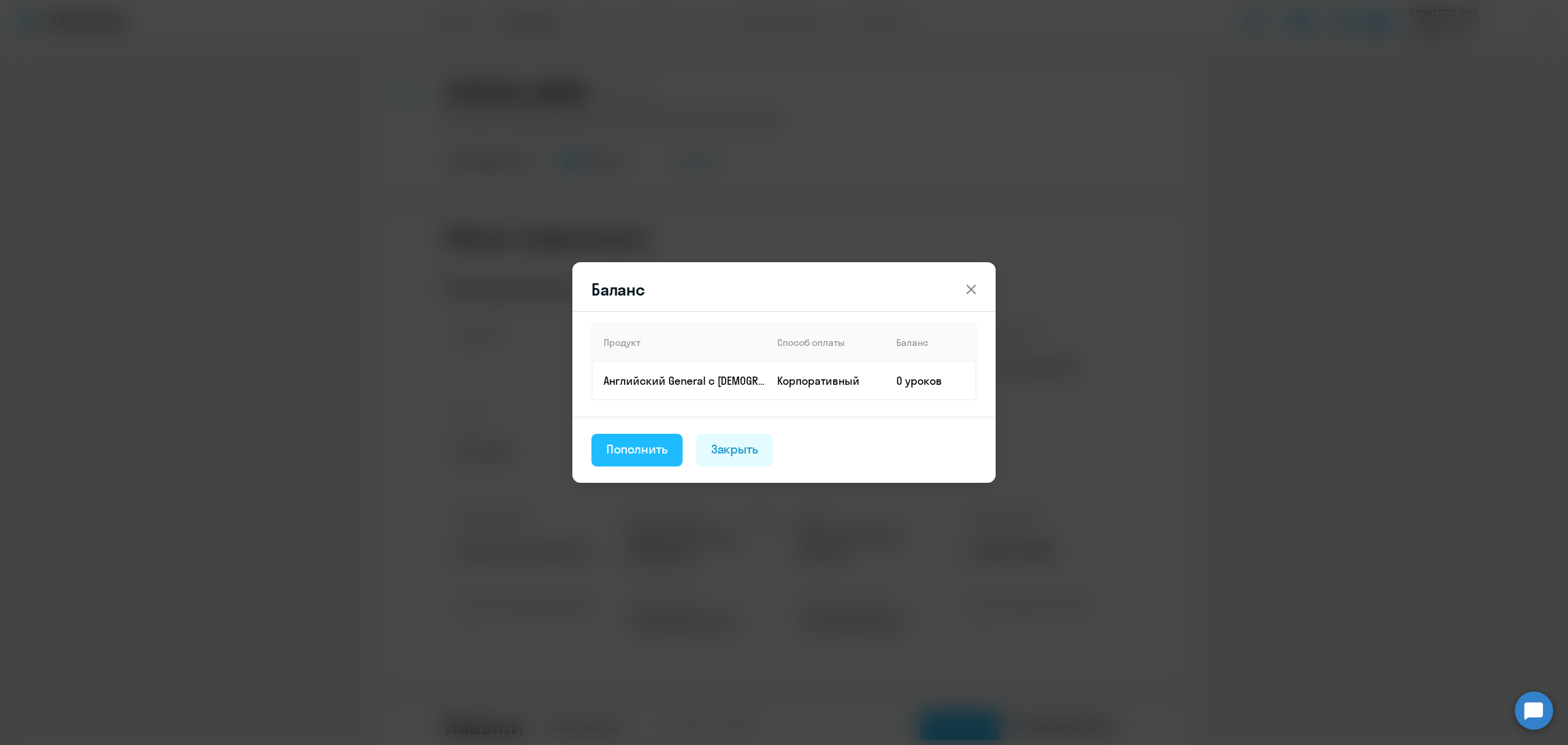
click at [639, 442] on div "Пополнить" at bounding box center [638, 450] width 61 height 17
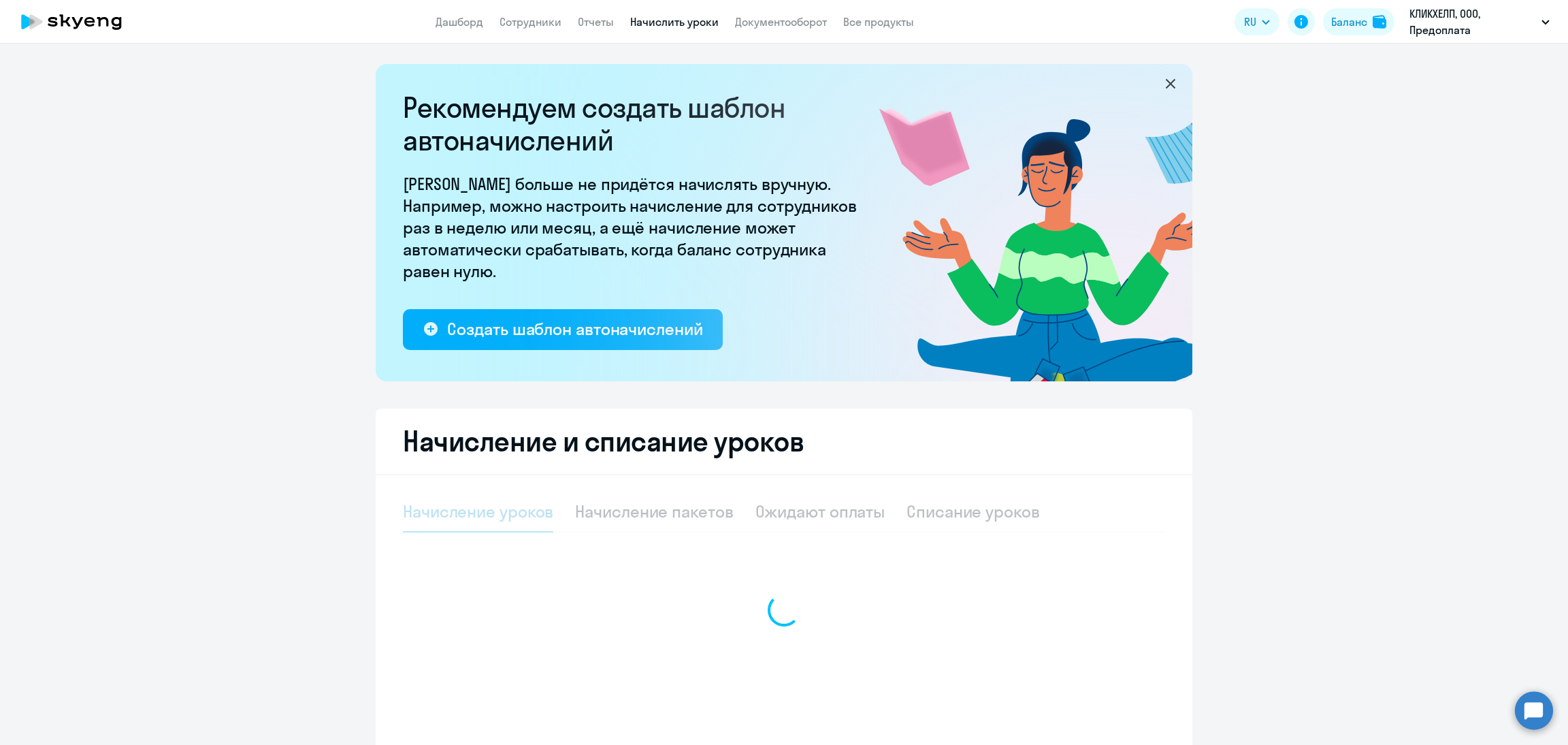
select select "10"
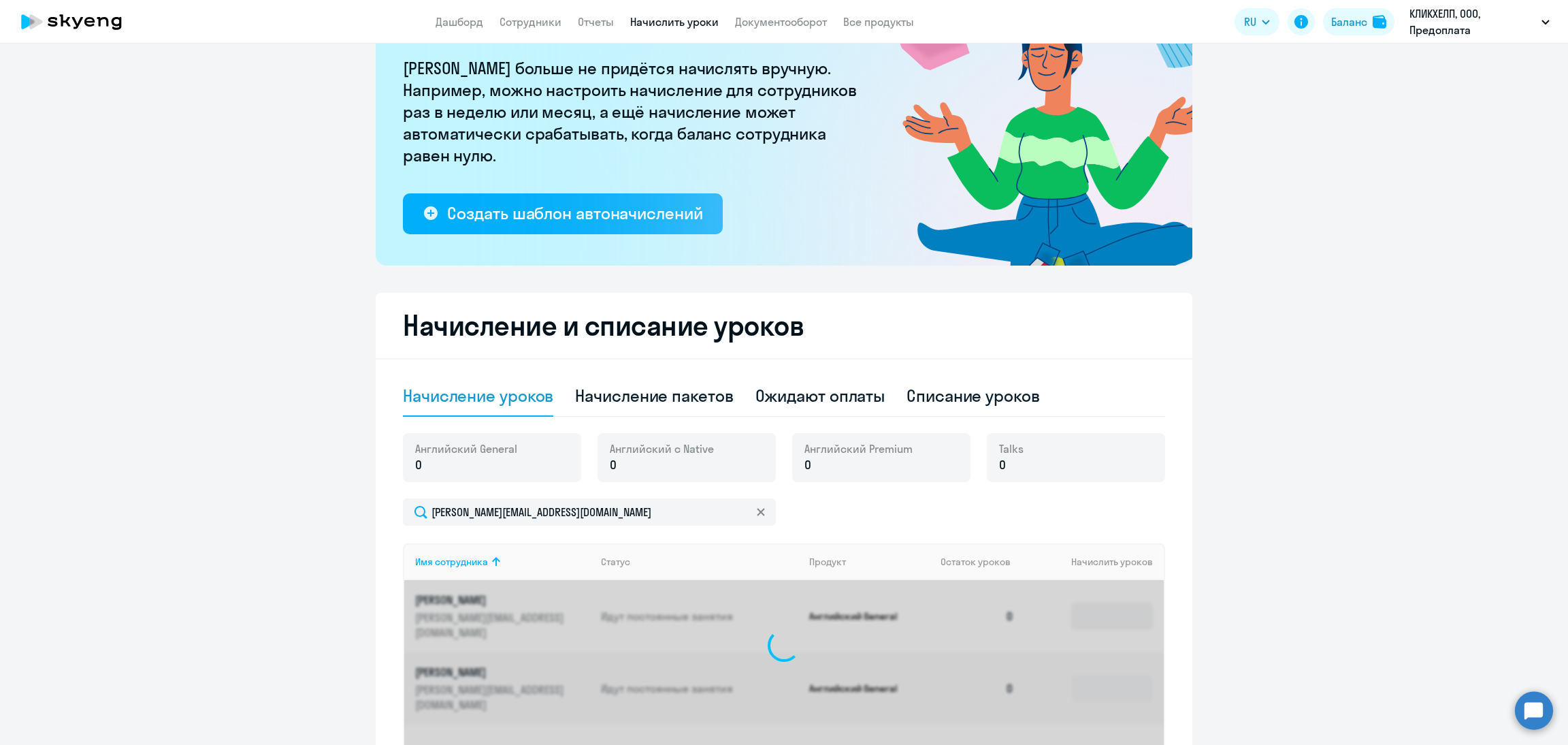
scroll to position [232, 0]
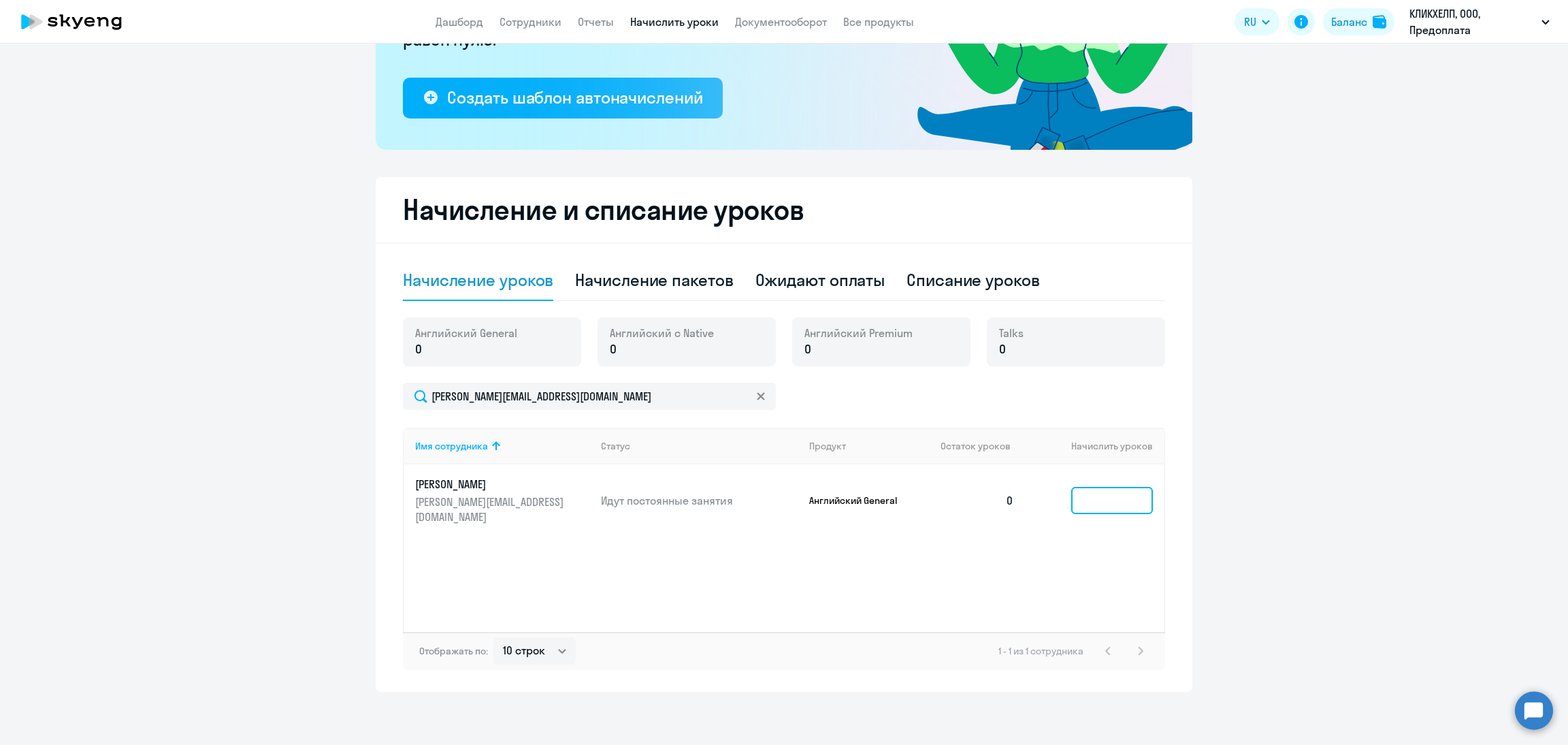
click at [1102, 487] on input at bounding box center [1112, 500] width 82 height 28
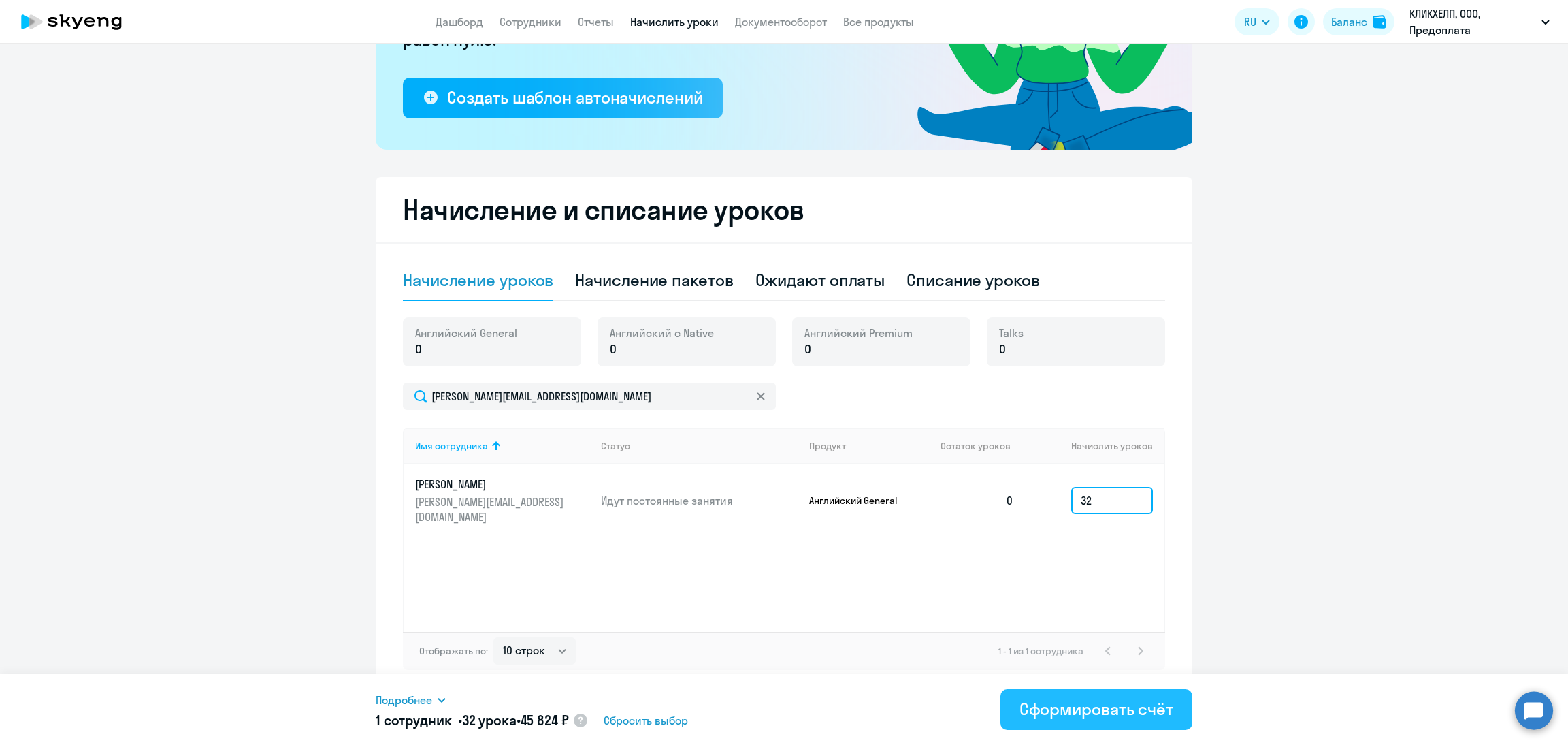
type input "32"
click at [1091, 707] on div "Сформировать счёт" at bounding box center [1096, 709] width 153 height 22
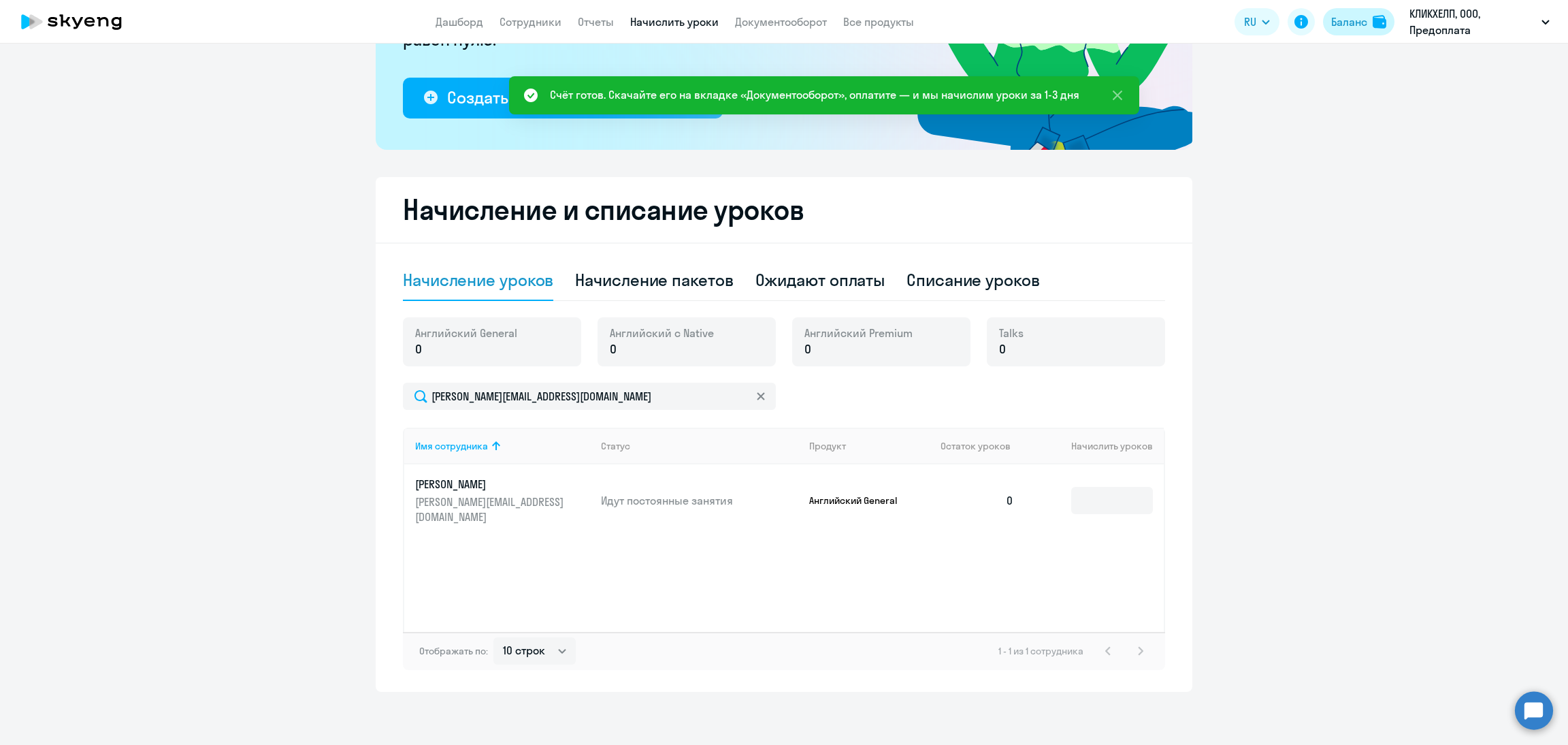
click at [1352, 23] on div "Баланс" at bounding box center [1350, 21] width 36 height 17
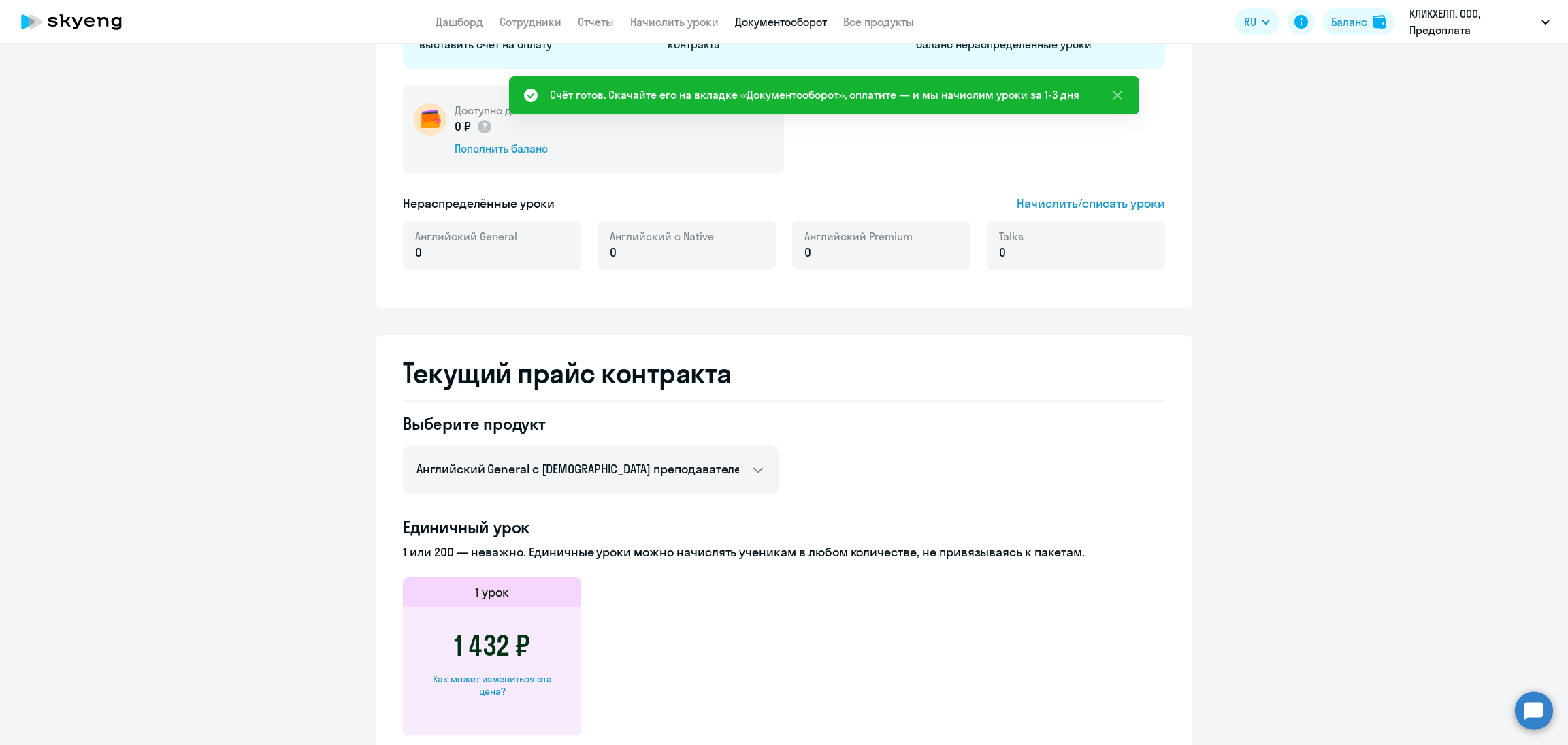
click at [782, 17] on link "Документооборот" at bounding box center [781, 21] width 92 height 13
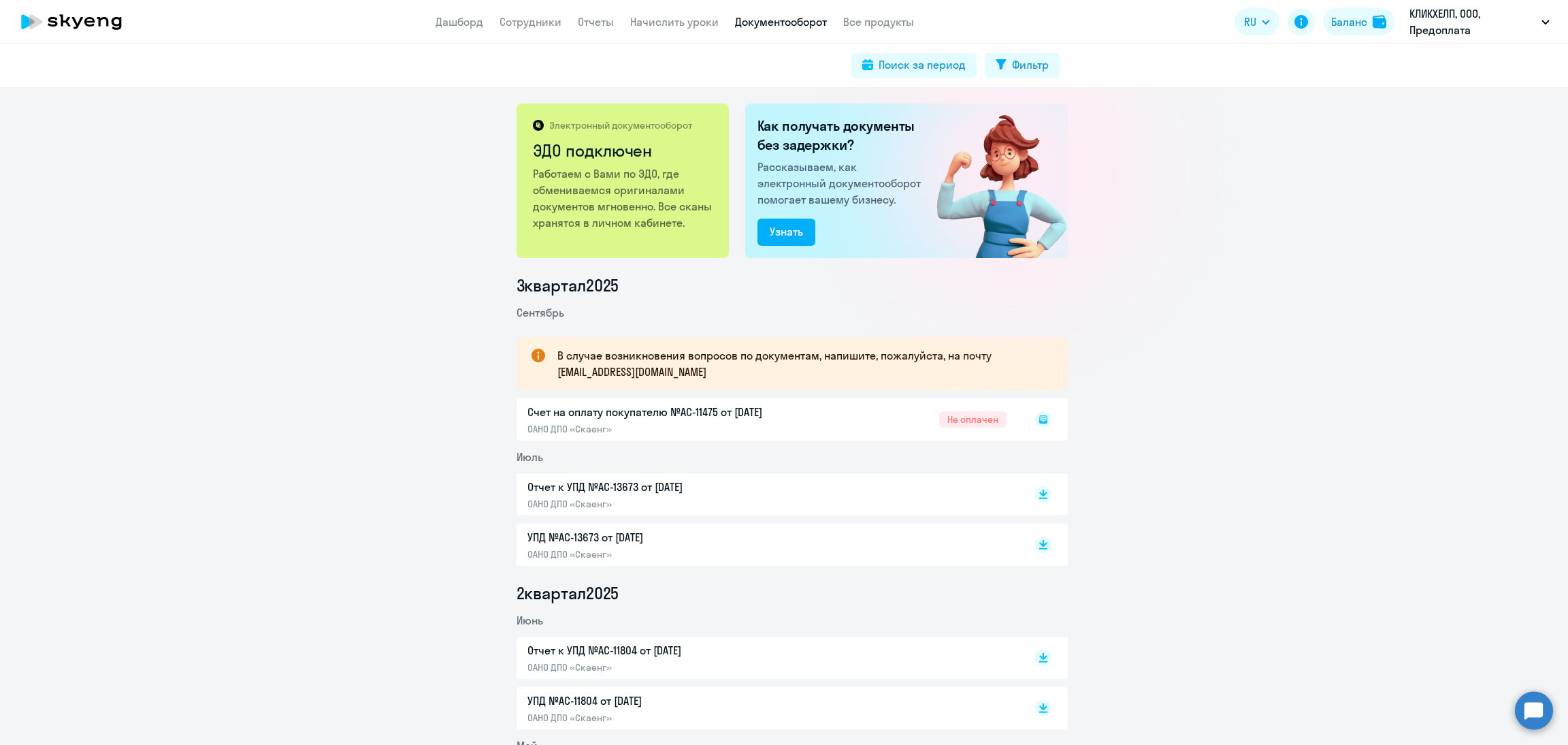
click at [1041, 417] on rect at bounding box center [1043, 419] width 17 height 17
click at [1040, 421] on icon at bounding box center [1044, 420] width 8 height 8
click at [1040, 417] on rect at bounding box center [1043, 419] width 17 height 17
